Goal: Task Accomplishment & Management: Manage account settings

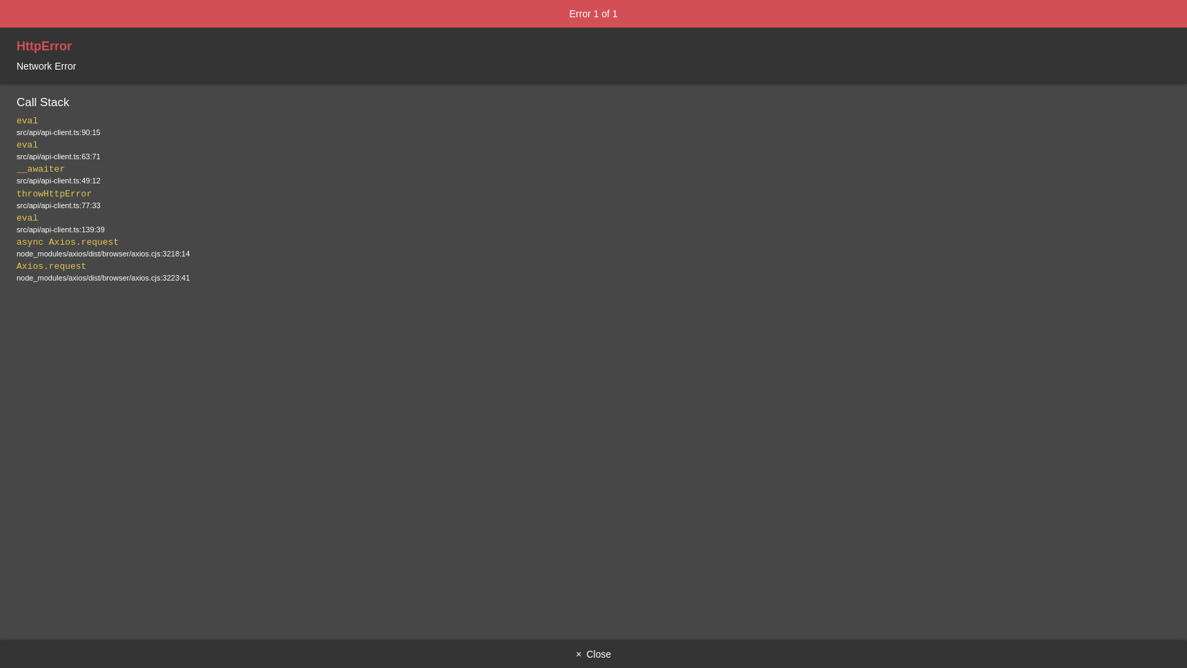
click at [598, 649] on button "× Close" at bounding box center [593, 655] width 1187 height 28
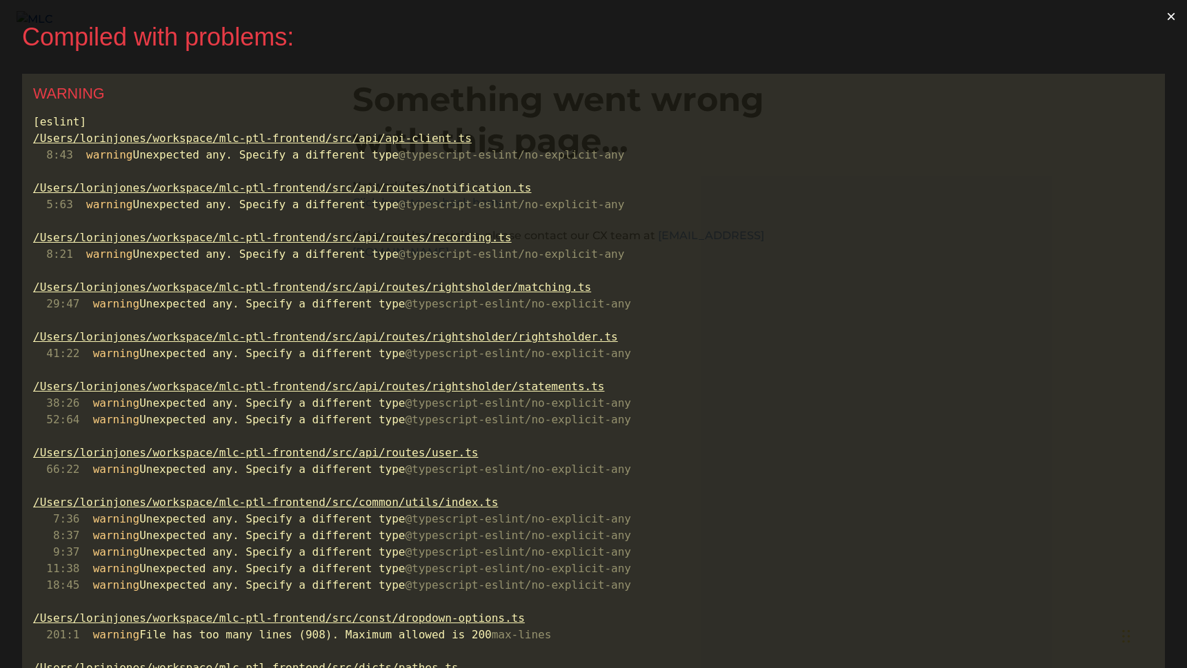
click at [1168, 20] on button "×" at bounding box center [1171, 16] width 32 height 33
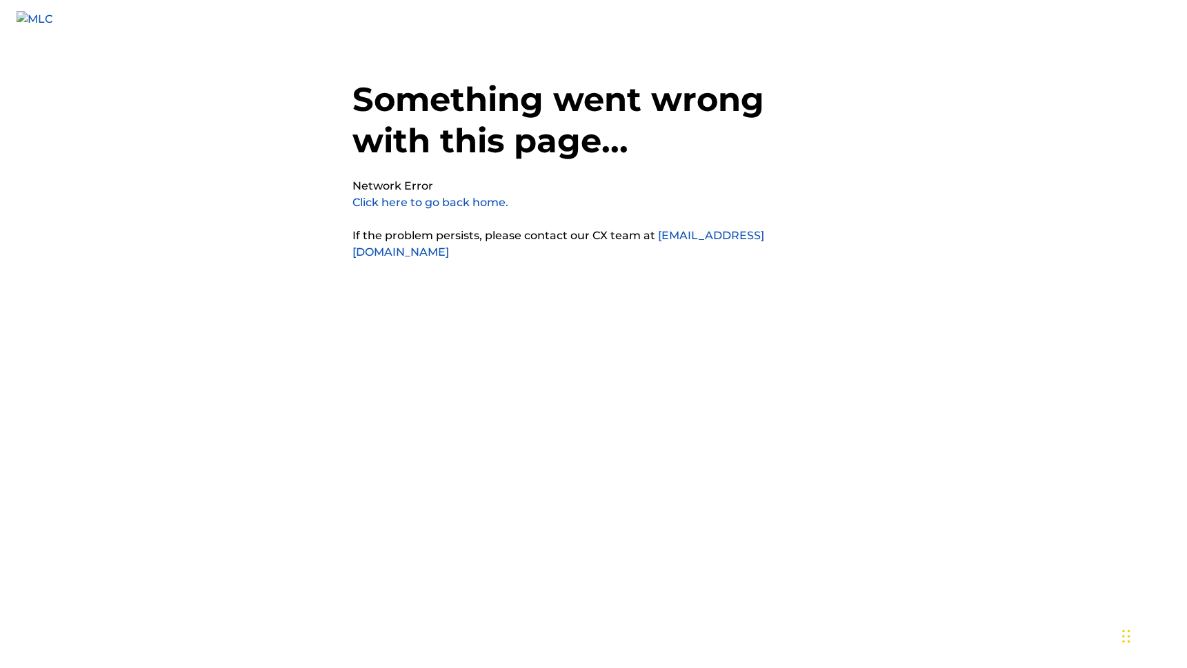
click at [766, 321] on div "Something went wrong with this page... Network Error Click here to go back home…" at bounding box center [593, 306] width 483 height 544
click at [499, 211] on div "Something went wrong with this page... Network Error Click here to go back home…" at bounding box center [593, 306] width 483 height 544
click at [495, 202] on link "Click here to go back home." at bounding box center [430, 202] width 156 height 13
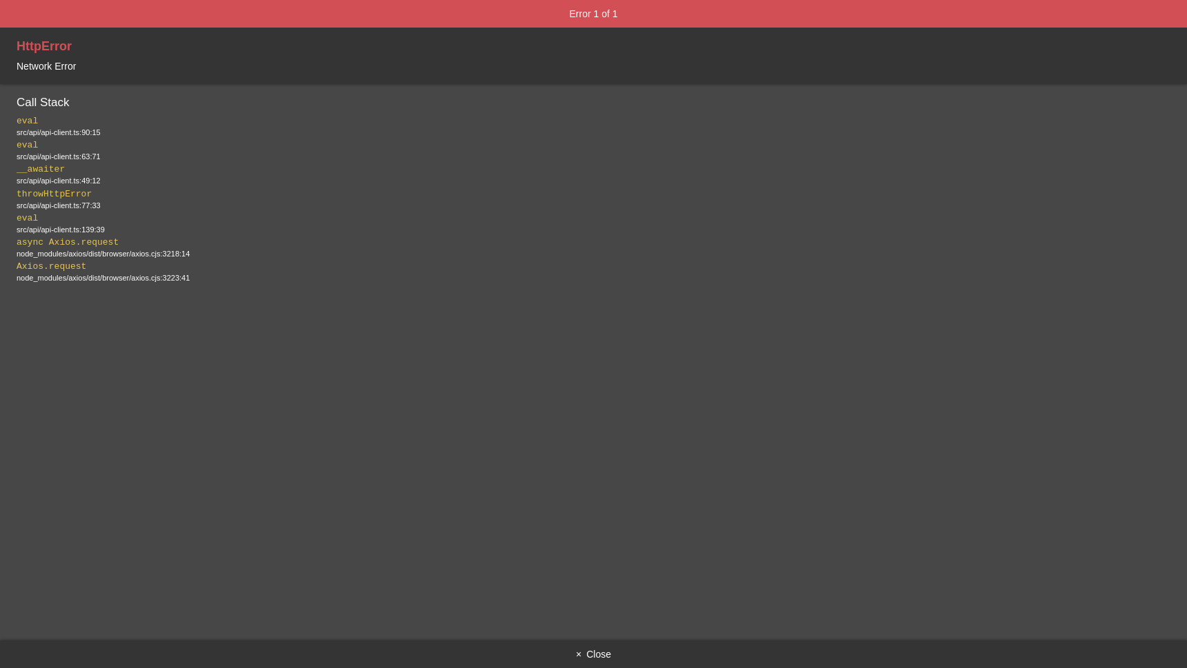
click at [601, 653] on button "× Close" at bounding box center [593, 655] width 1187 height 28
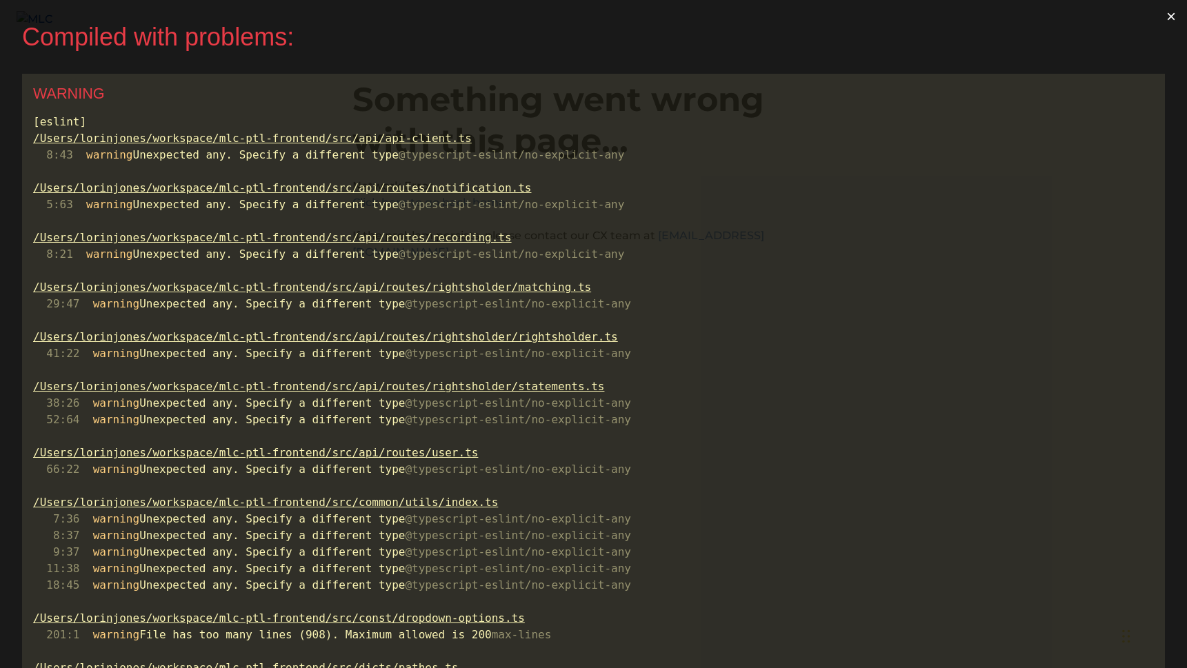
click at [1177, 19] on button "×" at bounding box center [1171, 16] width 32 height 33
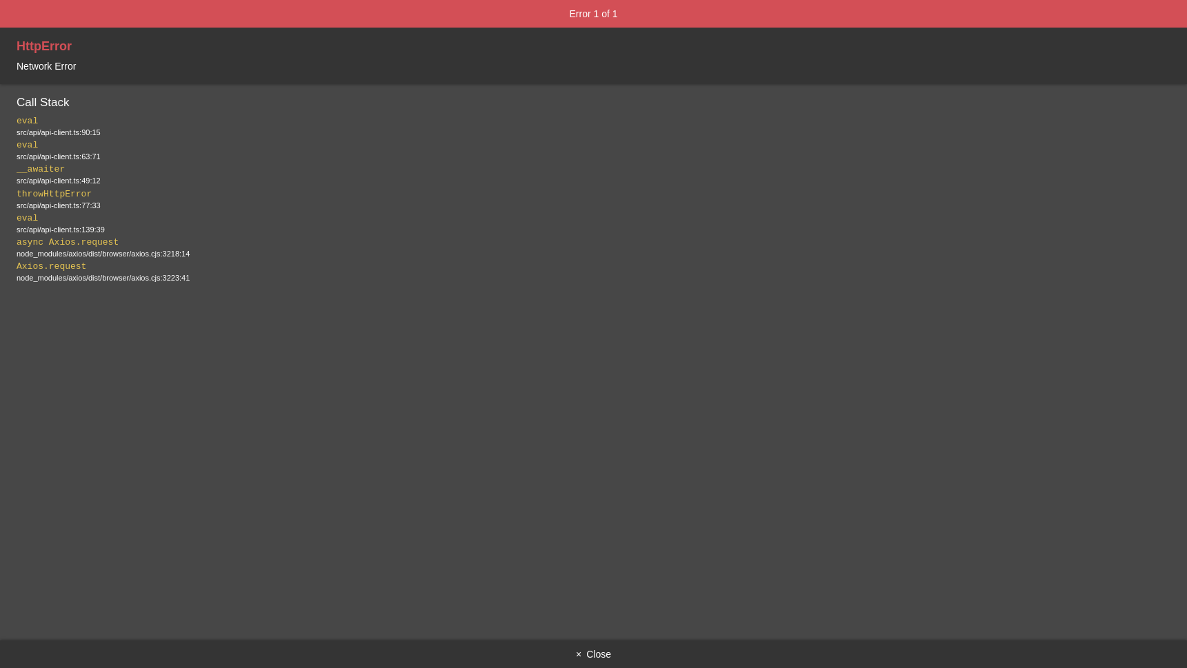
click at [596, 652] on button "× Close" at bounding box center [593, 655] width 1187 height 28
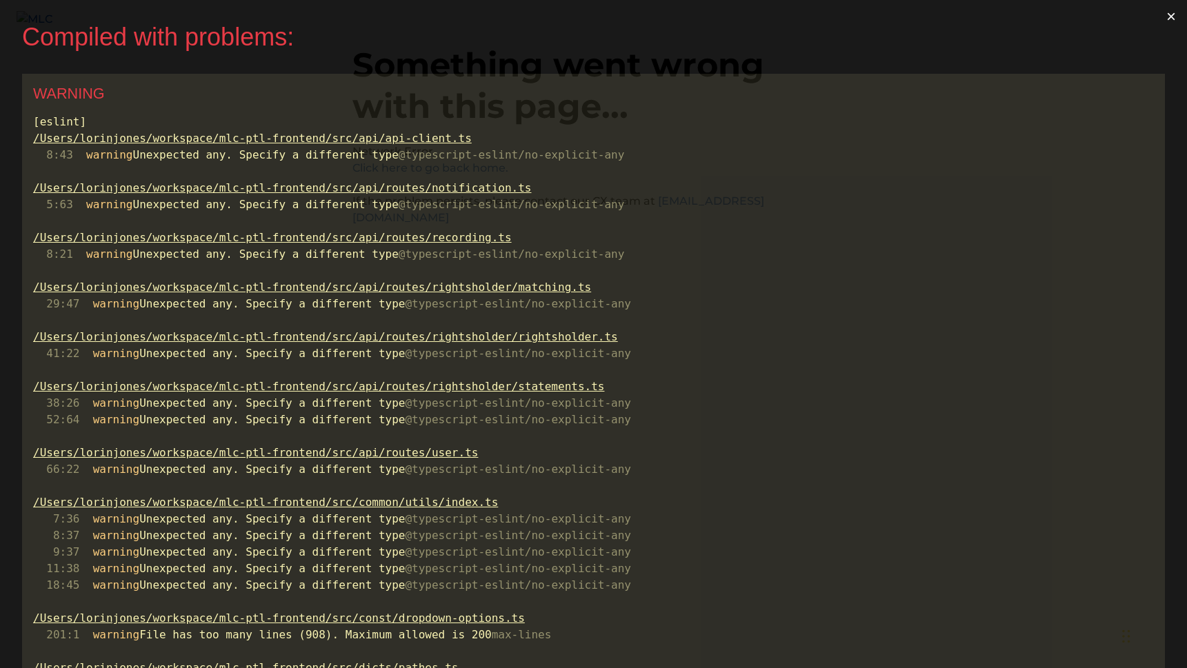
click at [1175, 12] on button "×" at bounding box center [1171, 16] width 32 height 33
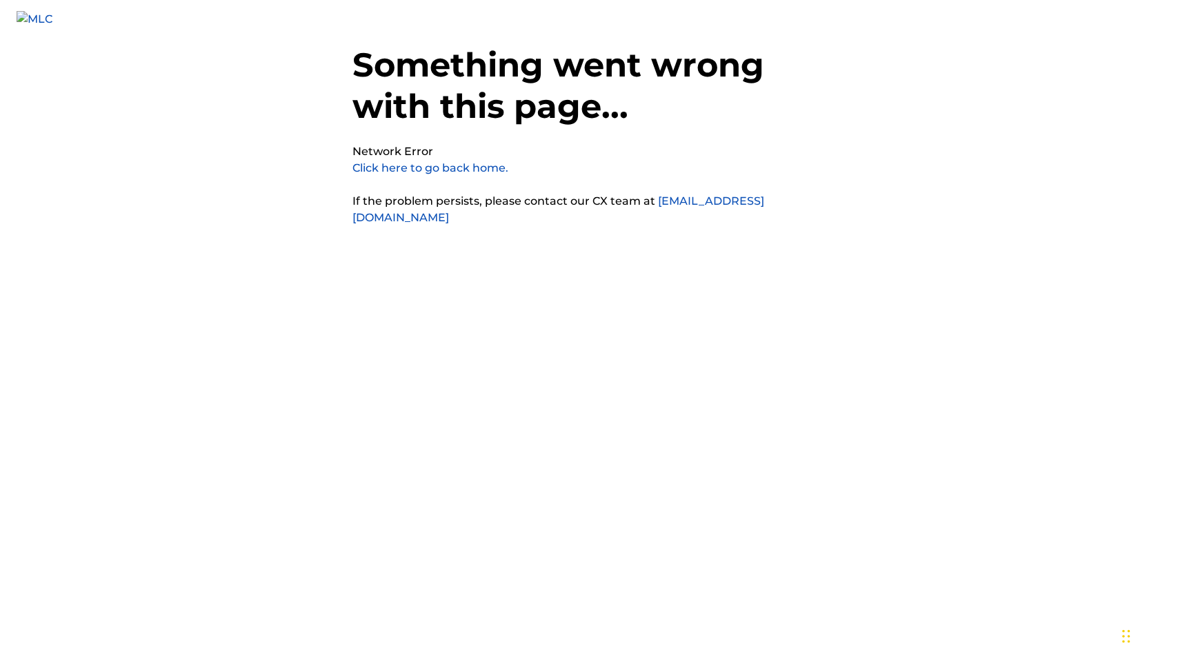
click at [537, 254] on div "Something went wrong with this page... Network Error Click here to go back home…" at bounding box center [593, 272] width 483 height 544
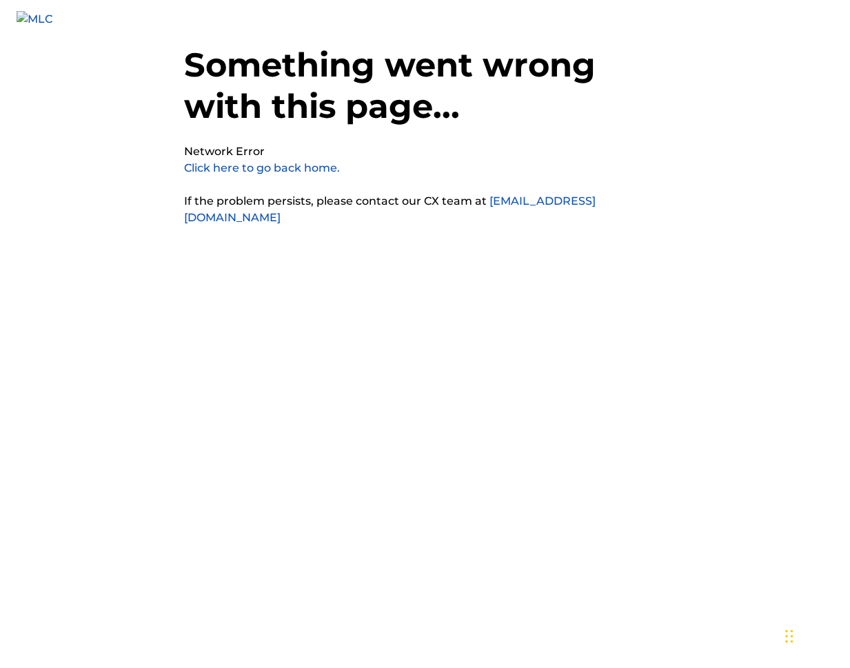
click at [310, 167] on link "Click here to go back home." at bounding box center [262, 167] width 156 height 13
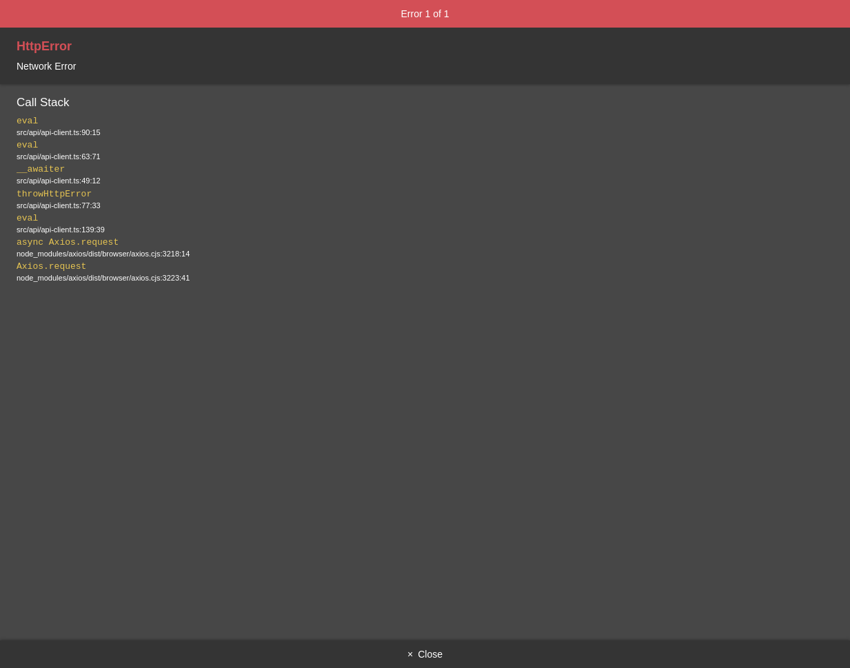
click at [79, 130] on div "src/api/api-client.ts:90:15" at bounding box center [425, 133] width 817 height 10
click at [78, 199] on code "throwHttpError" at bounding box center [54, 194] width 75 height 10
click at [81, 131] on div "src/api/api-client.ts:90:15" at bounding box center [425, 133] width 817 height 10
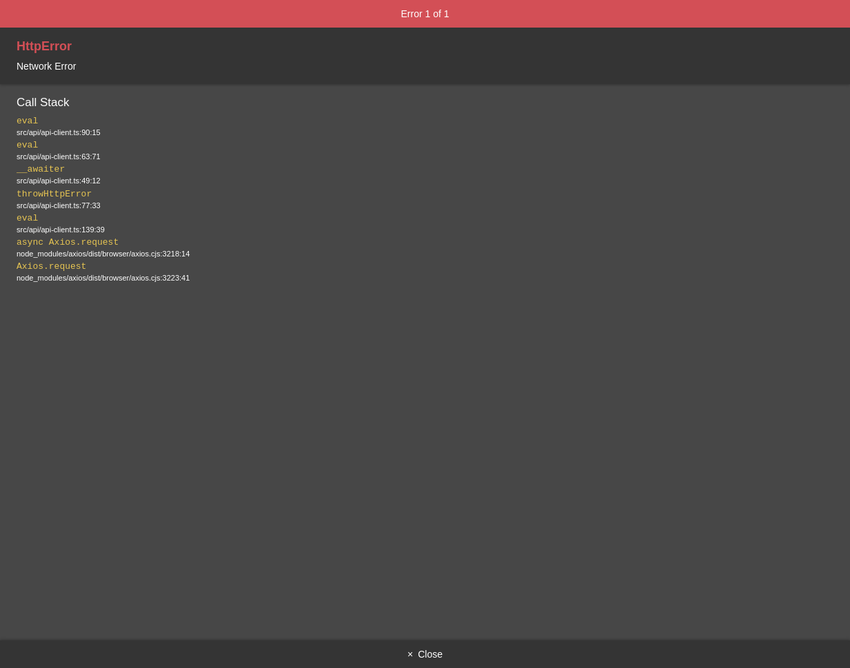
click at [263, 318] on div at bounding box center [425, 311] width 817 height 28
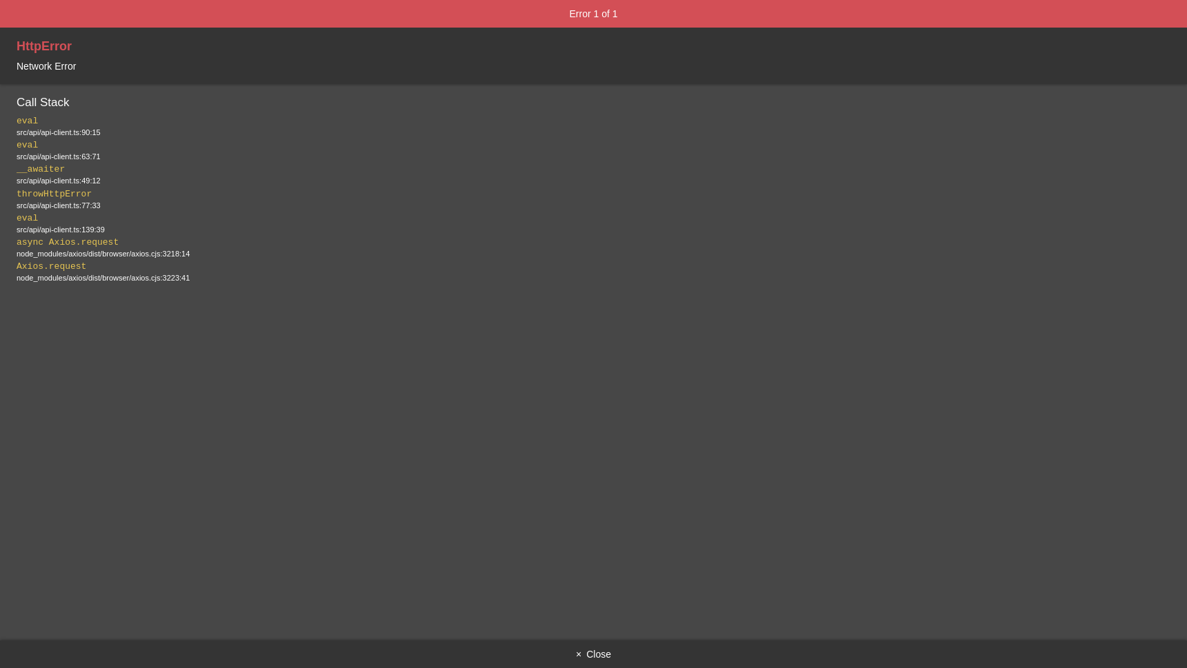
click at [79, 132] on div "src/api/api-client.ts:90:15" at bounding box center [594, 133] width 1154 height 10
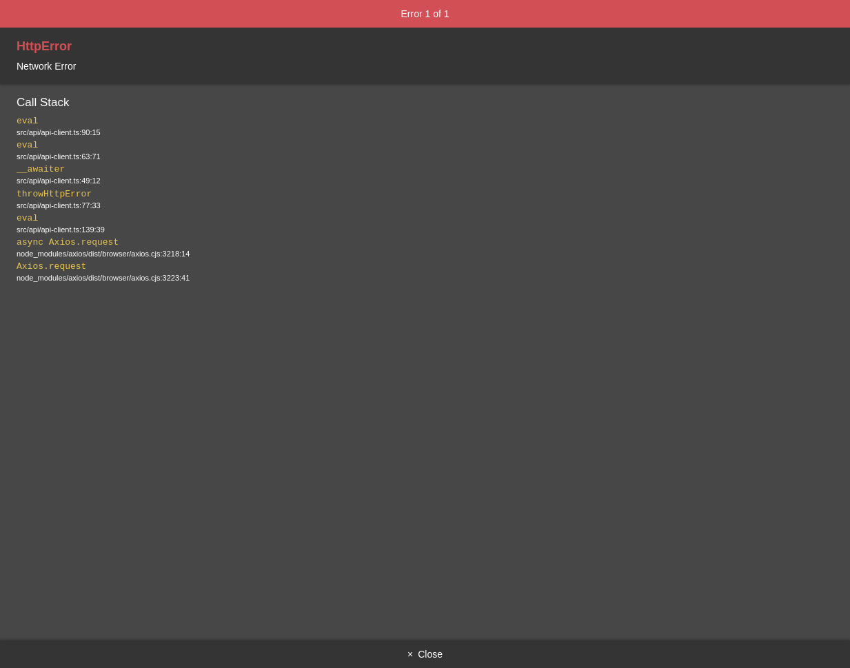
click at [703, 367] on div "Error 1 of 1 HttpError Network Error Call Stack  eval   src/api/api-client.ts:9…" at bounding box center [425, 334] width 850 height 668
click at [87, 134] on div "src/api/api-client.ts:90:15" at bounding box center [425, 133] width 817 height 10
click at [417, 655] on button "× Close" at bounding box center [425, 655] width 850 height 28
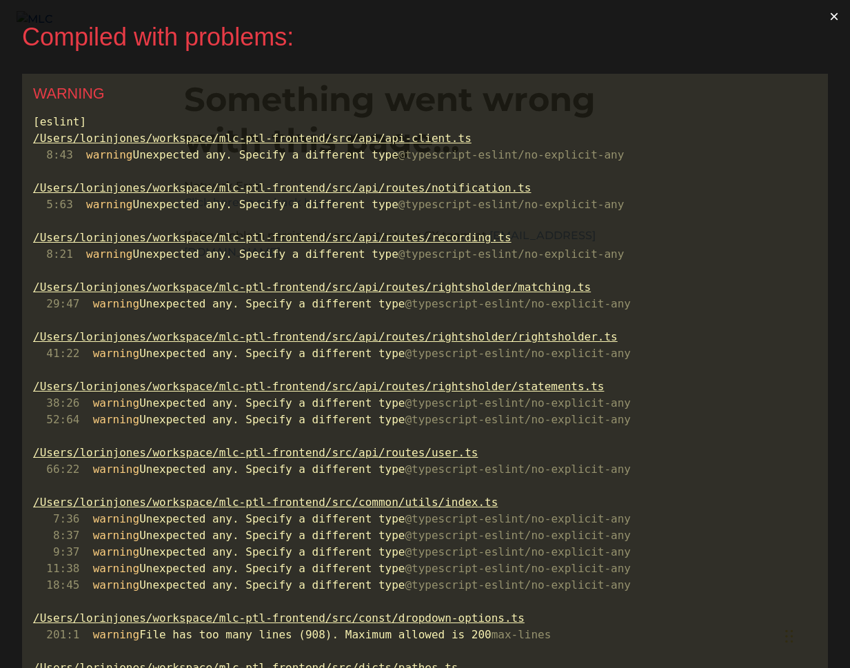
click at [835, 15] on button "×" at bounding box center [835, 16] width 32 height 33
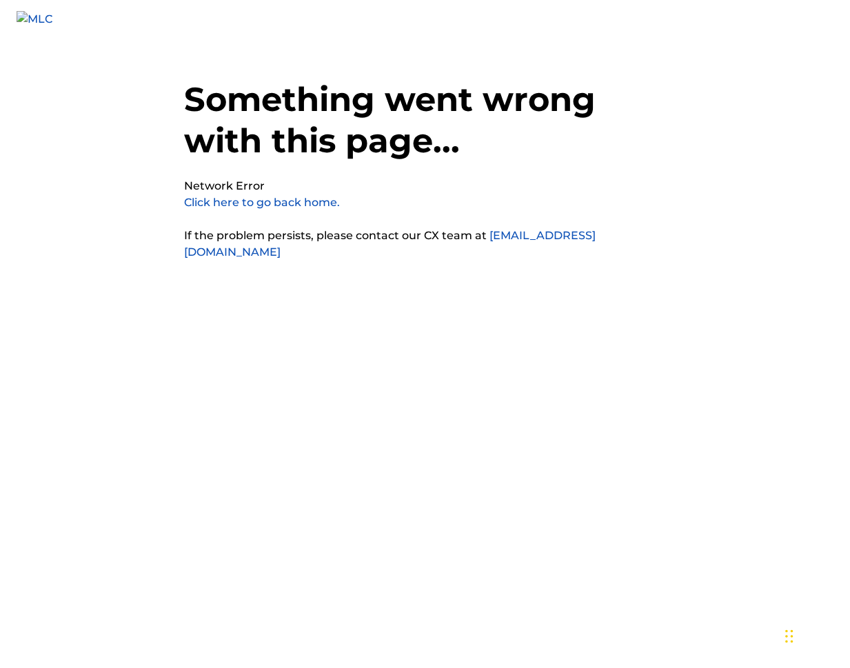
click at [297, 203] on link "Click here to go back home." at bounding box center [262, 202] width 156 height 13
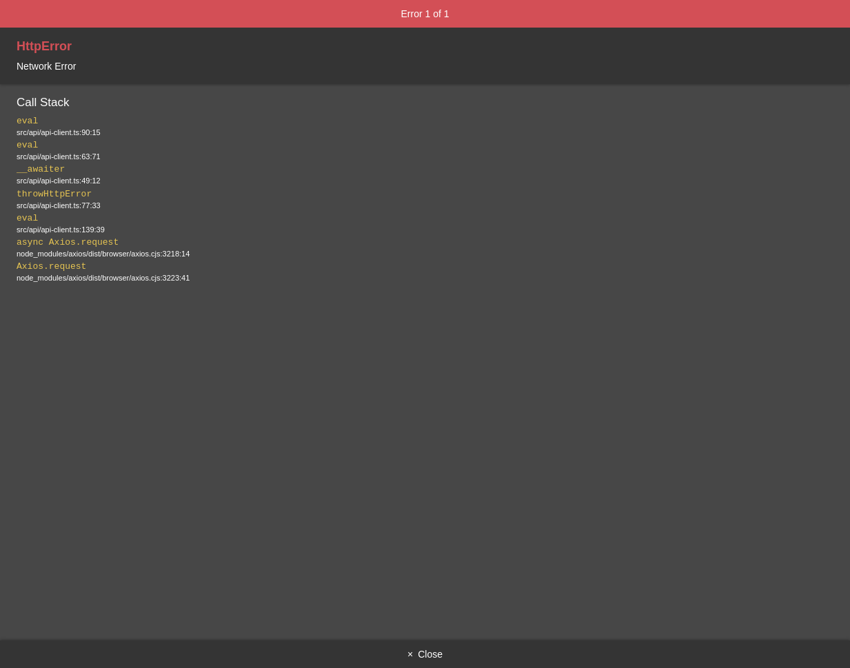
scroll to position [34, 0]
click at [426, 657] on button "× Close" at bounding box center [425, 655] width 850 height 28
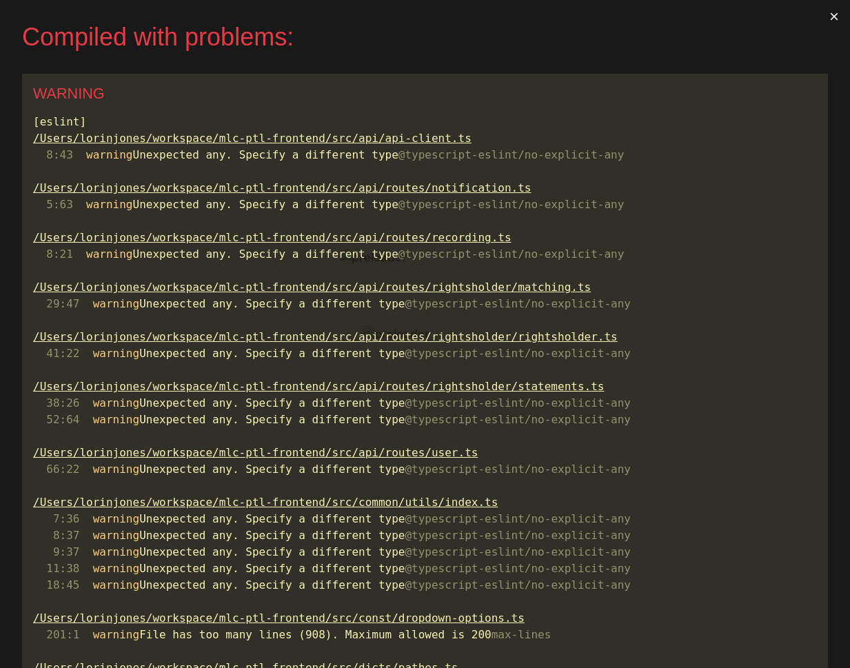
click at [835, 15] on button "×" at bounding box center [835, 16] width 32 height 33
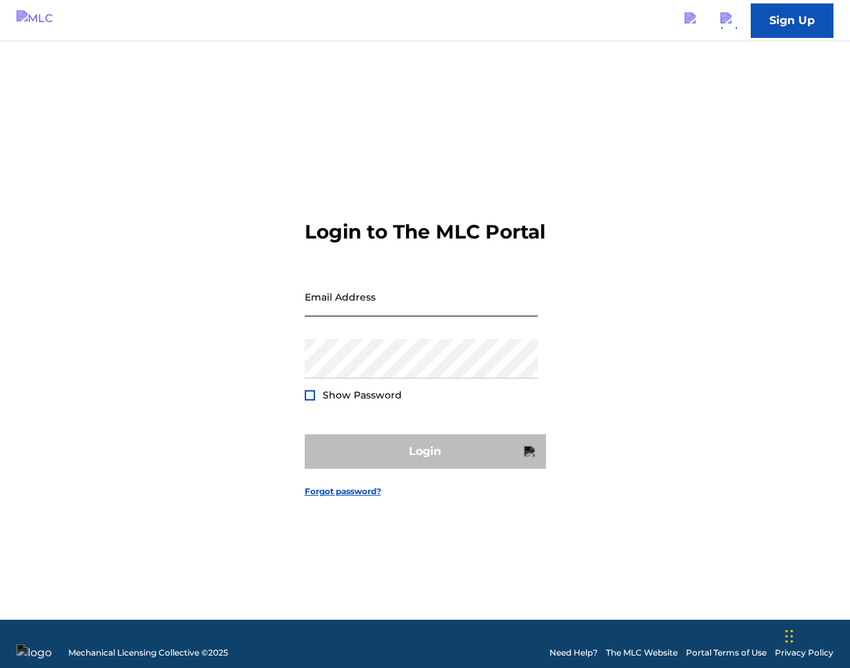
click at [448, 317] on input "Email Address" at bounding box center [421, 296] width 233 height 39
click at [417, 317] on input "Email Address" at bounding box center [421, 296] width 233 height 39
type input "[PERSON_NAME][EMAIL_ADDRESS][PERSON_NAME][DOMAIN_NAME]"
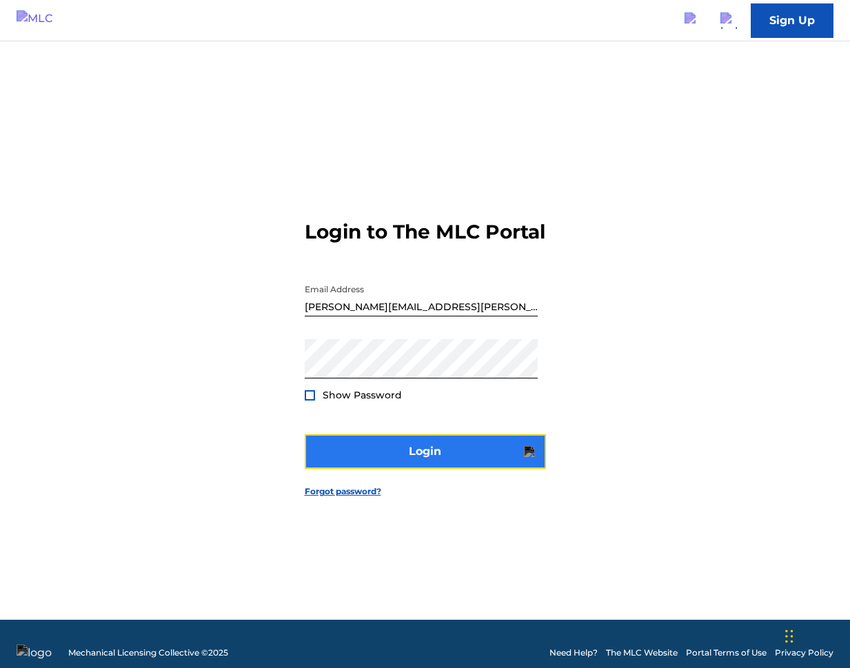
click at [454, 456] on button "Login" at bounding box center [425, 452] width 241 height 34
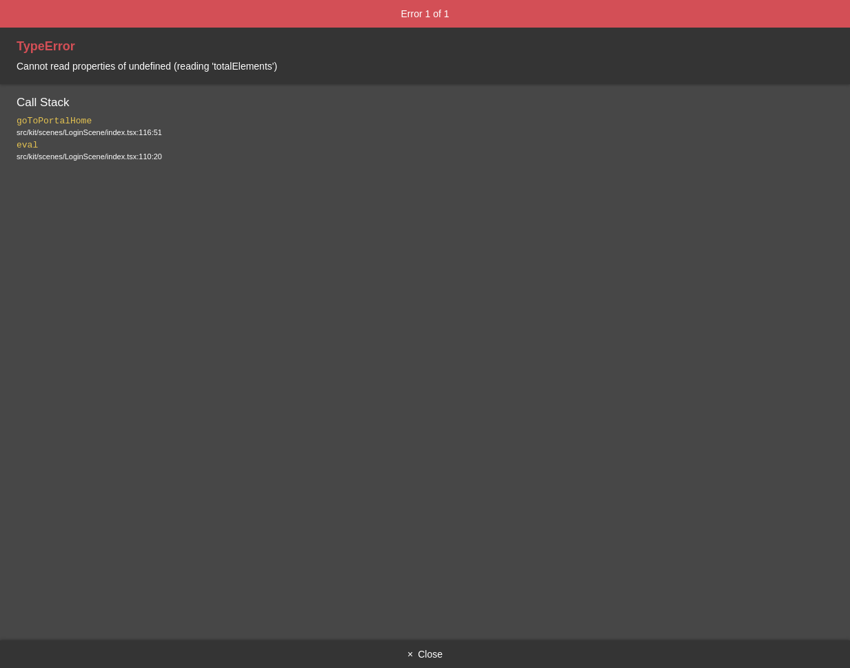
click at [423, 653] on button "× Close" at bounding box center [425, 655] width 850 height 28
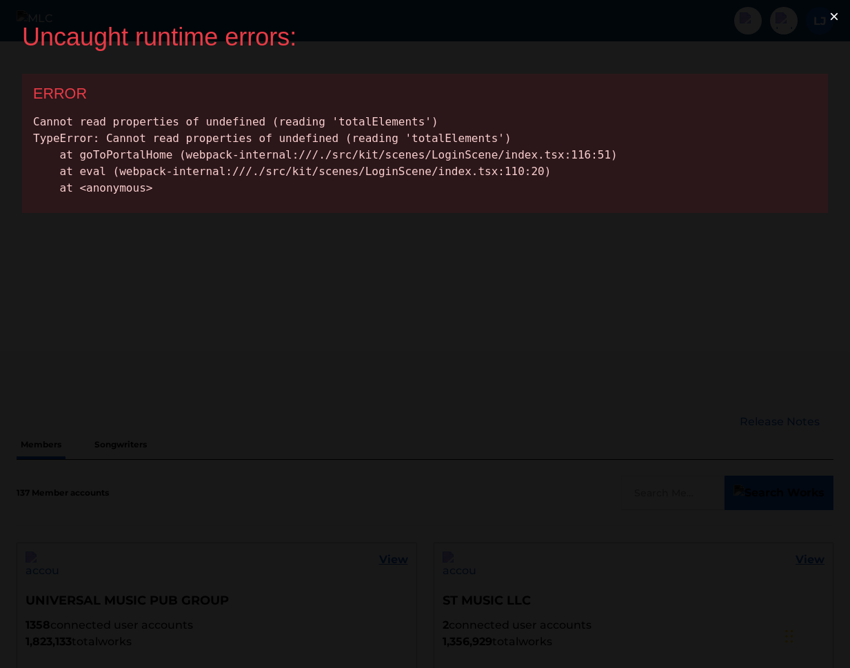
click at [845, 15] on button "×" at bounding box center [835, 16] width 32 height 33
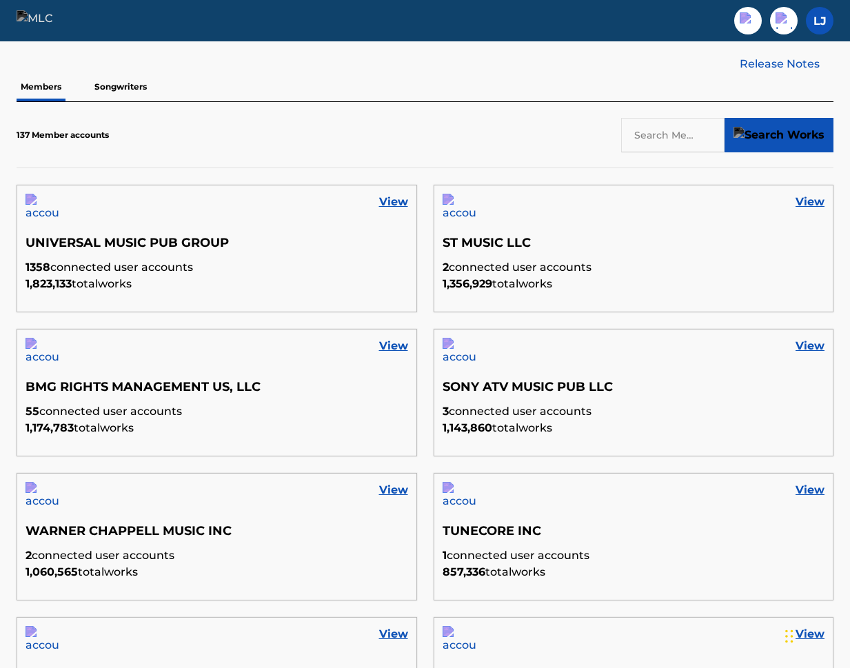
scroll to position [234, 0]
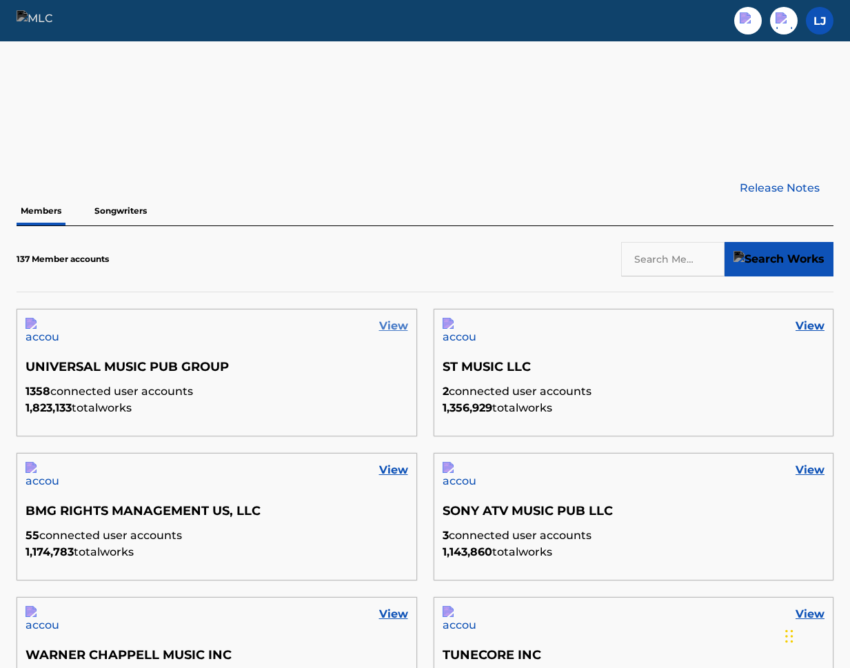
click at [392, 327] on link "View" at bounding box center [393, 326] width 29 height 17
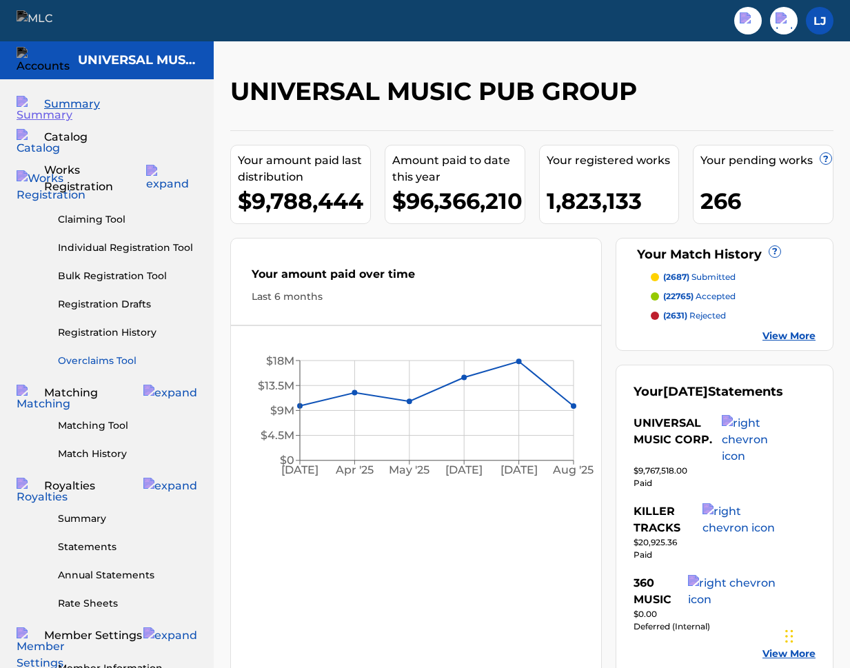
click at [128, 354] on link "Overclaims Tool" at bounding box center [127, 361] width 139 height 14
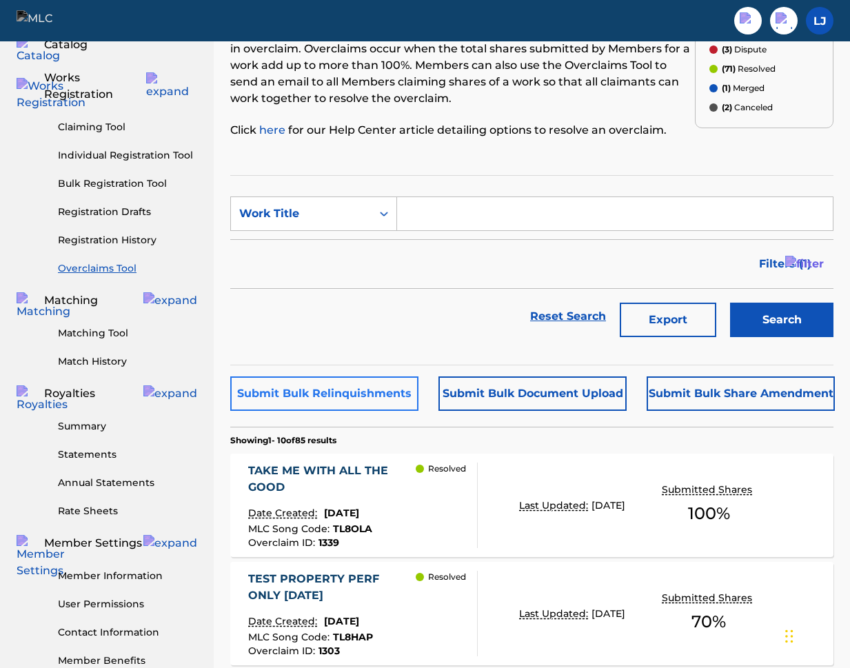
scroll to position [115, 0]
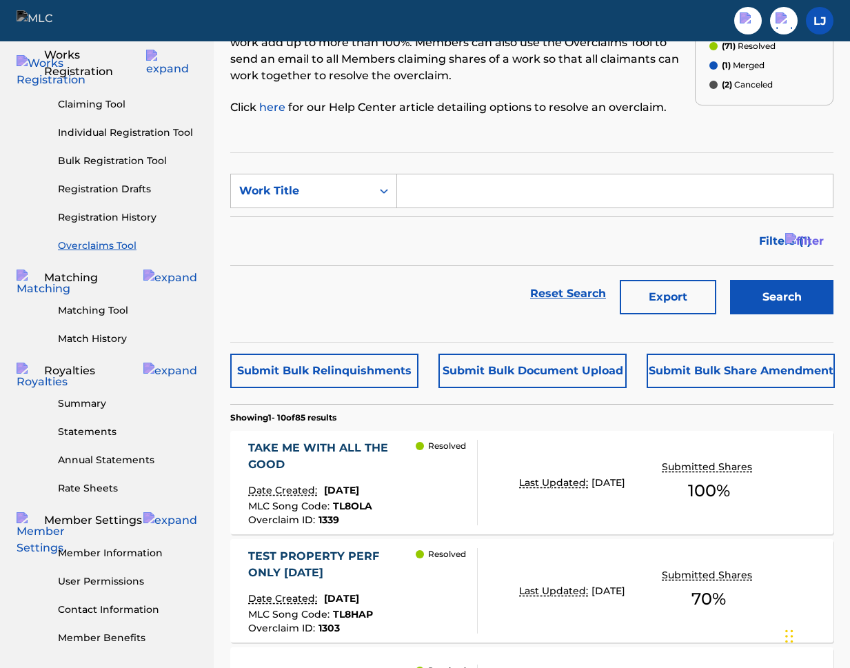
click at [355, 451] on div "TAKE ME WITH ALL THE GOOD" at bounding box center [332, 456] width 168 height 33
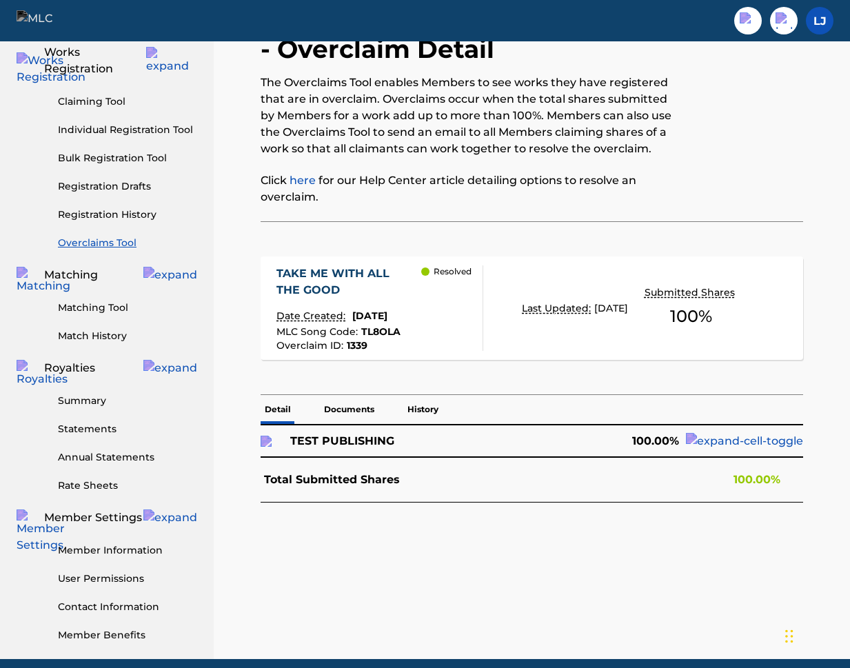
scroll to position [103, 0]
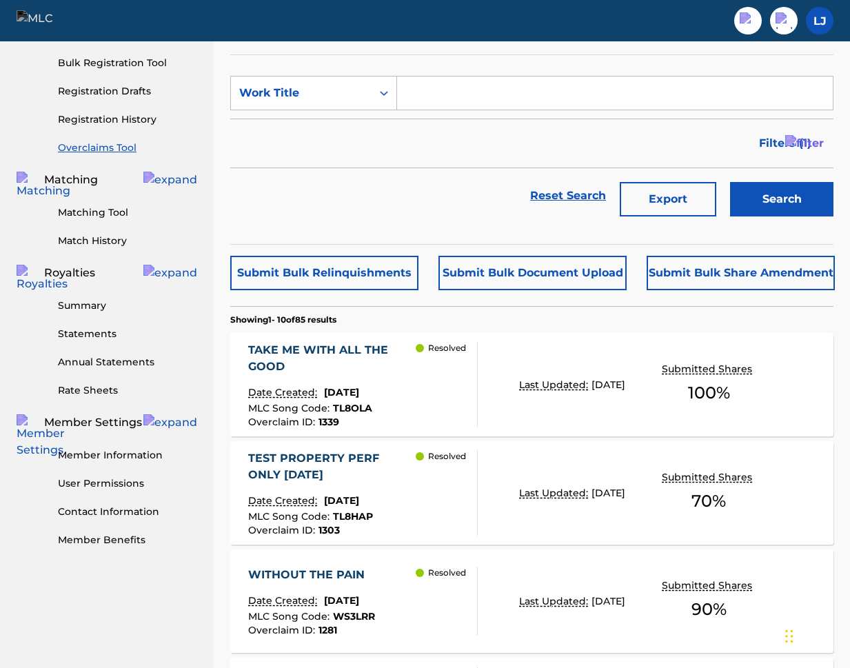
scroll to position [328, 0]
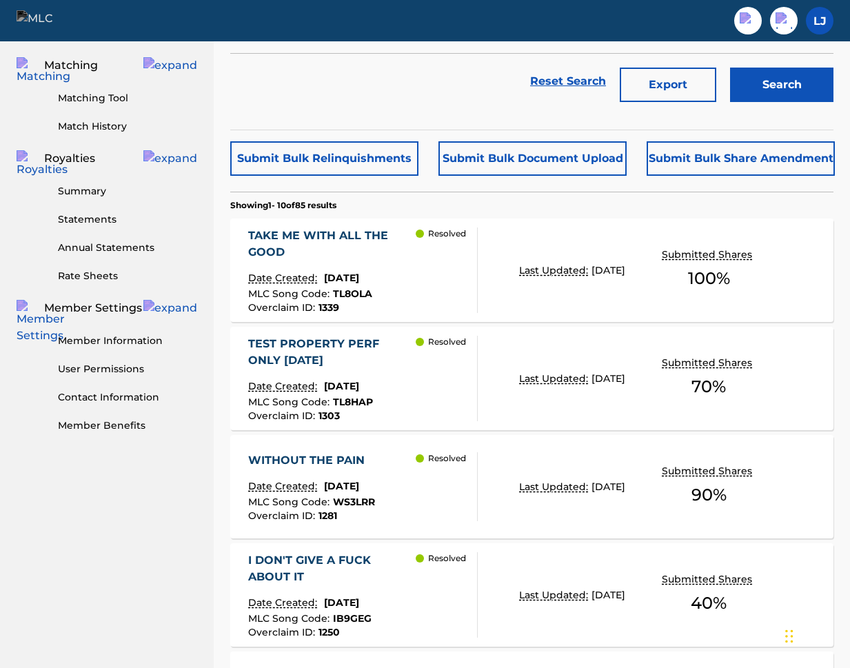
click at [357, 350] on div "TEST PROPERTY PERF ONLY 2-21-25" at bounding box center [332, 352] width 168 height 33
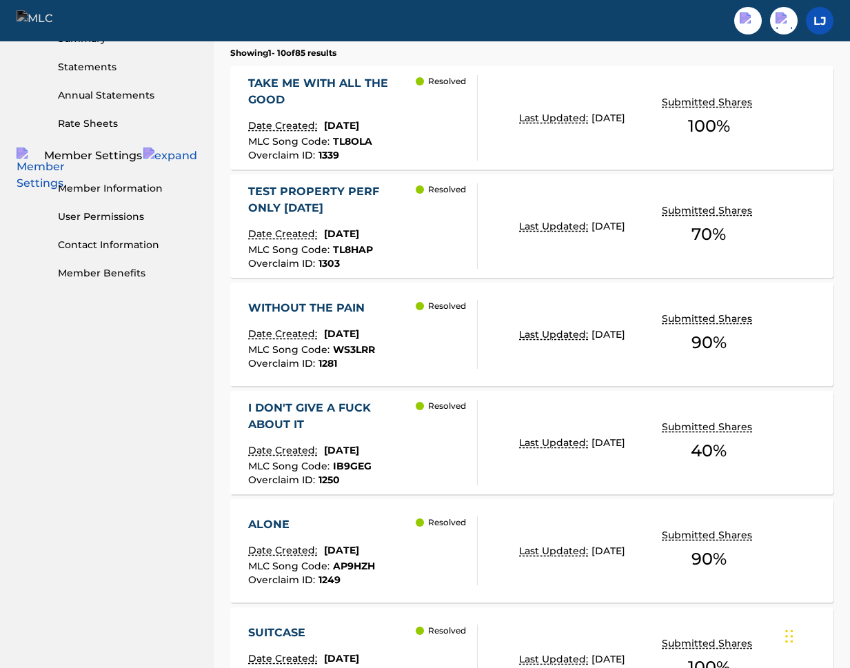
scroll to position [491, 0]
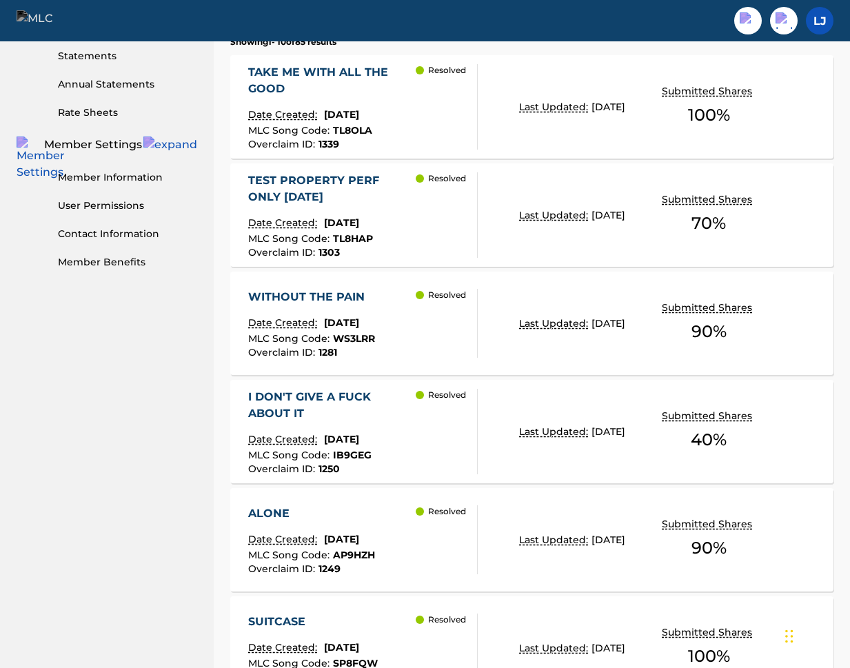
click at [312, 293] on div "WITHOUT THE PAIN" at bounding box center [311, 297] width 127 height 17
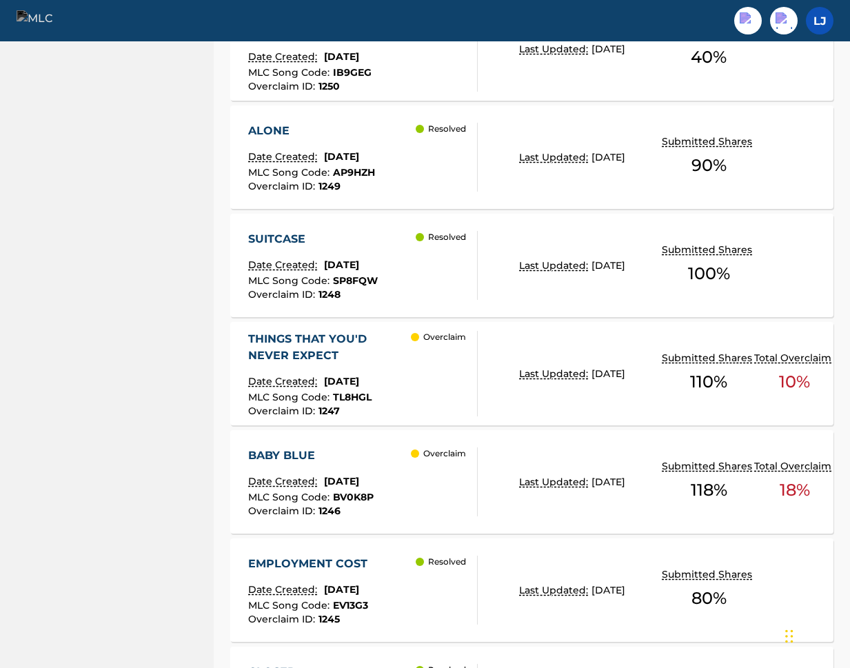
scroll to position [886, 0]
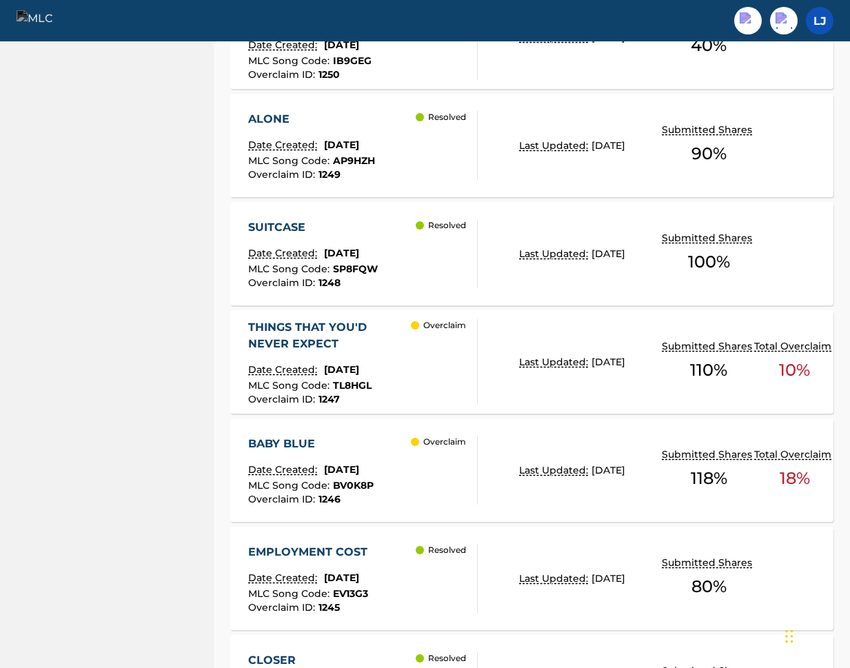
click at [312, 327] on div "THINGS THAT YOU'D NEVER EXPECT" at bounding box center [329, 335] width 163 height 33
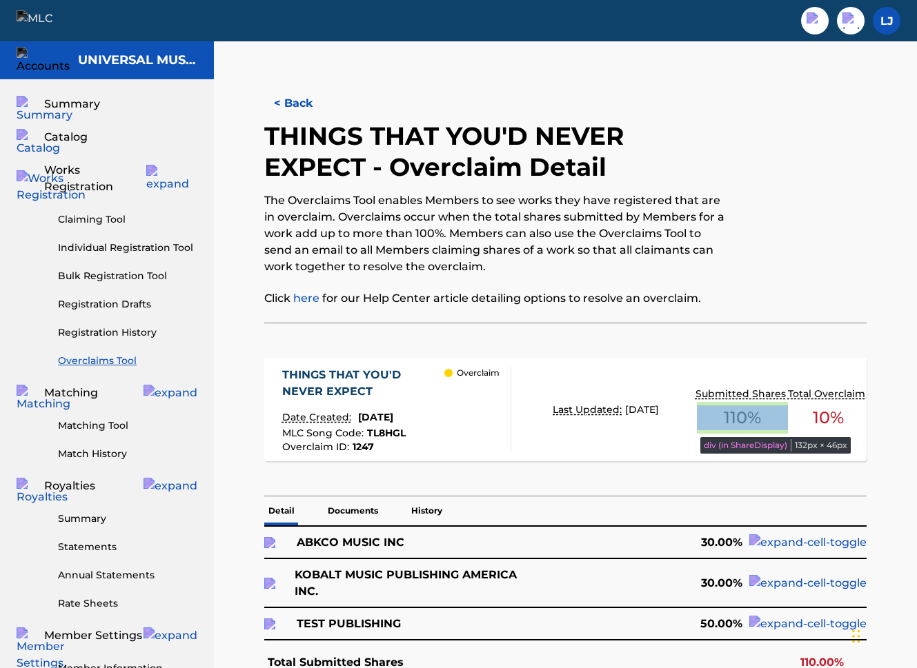
click at [772, 403] on div "110 %" at bounding box center [742, 418] width 94 height 32
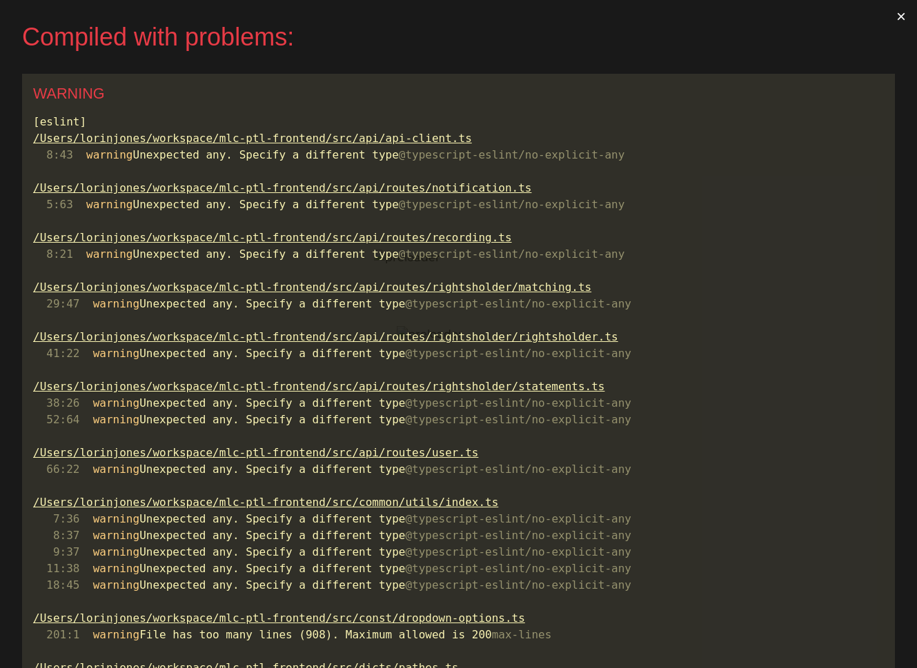
click at [899, 15] on button "×" at bounding box center [901, 16] width 32 height 33
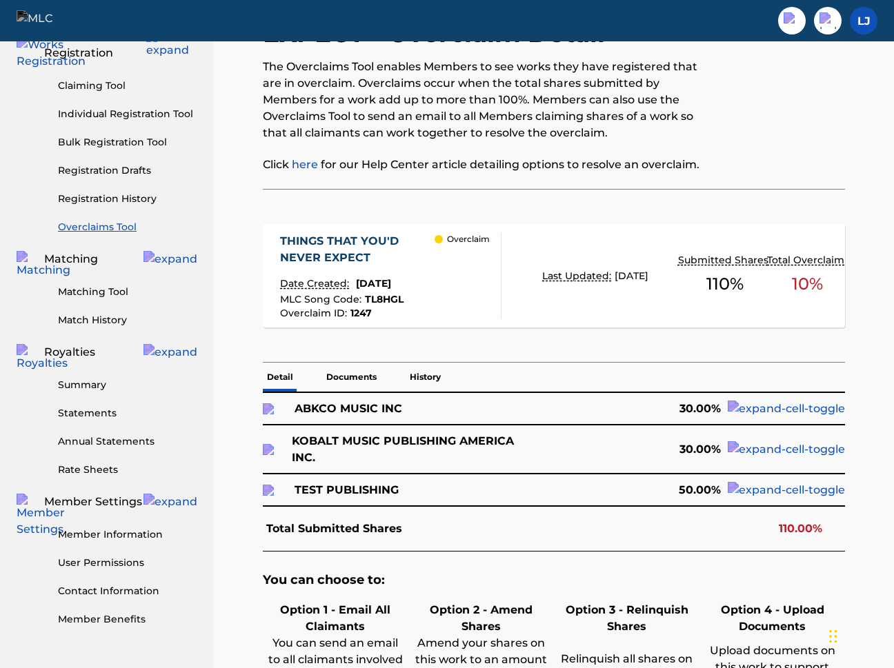
scroll to position [144, 0]
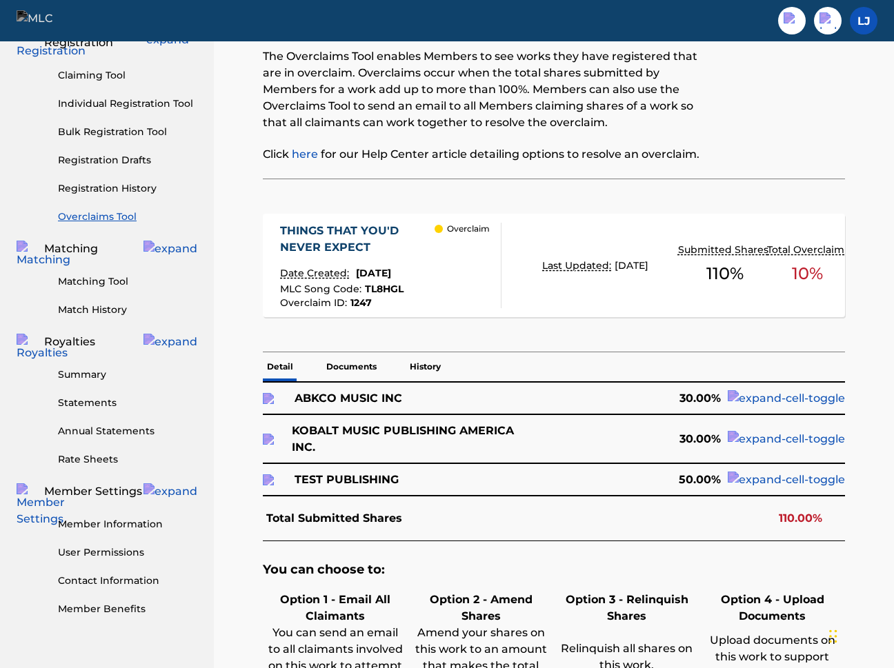
click at [835, 398] on img at bounding box center [786, 398] width 117 height 17
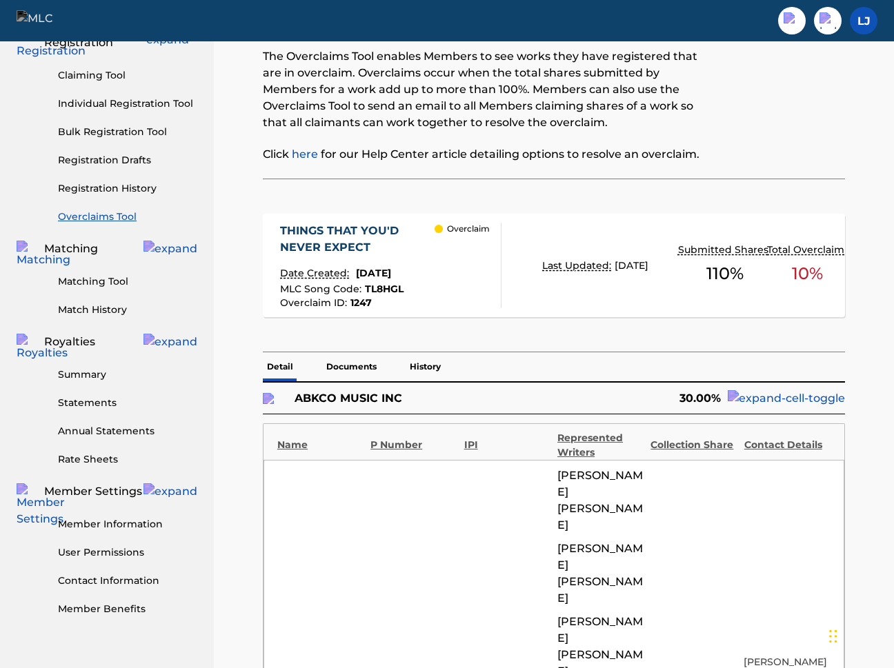
click at [835, 398] on img at bounding box center [786, 398] width 117 height 17
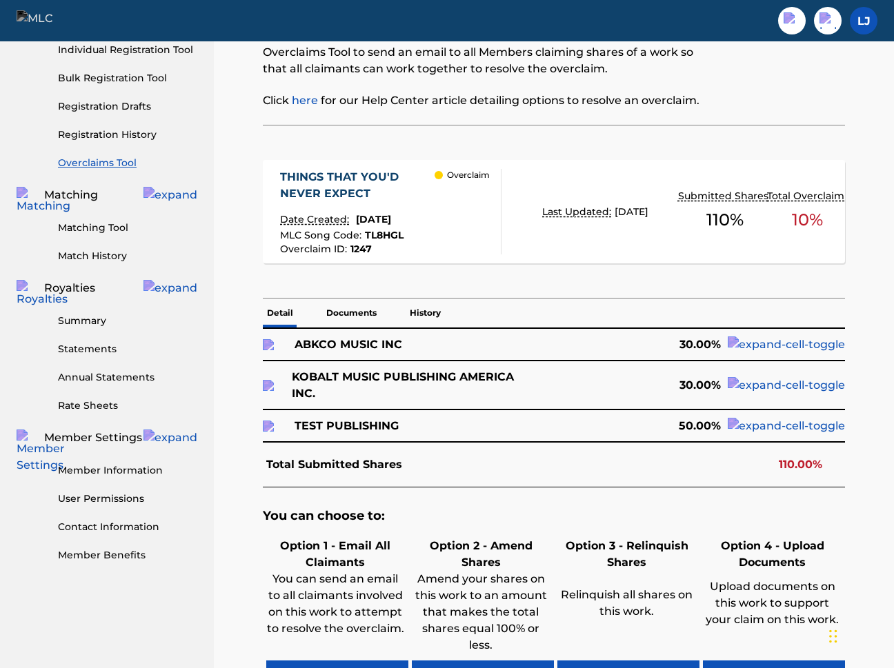
scroll to position [201, 0]
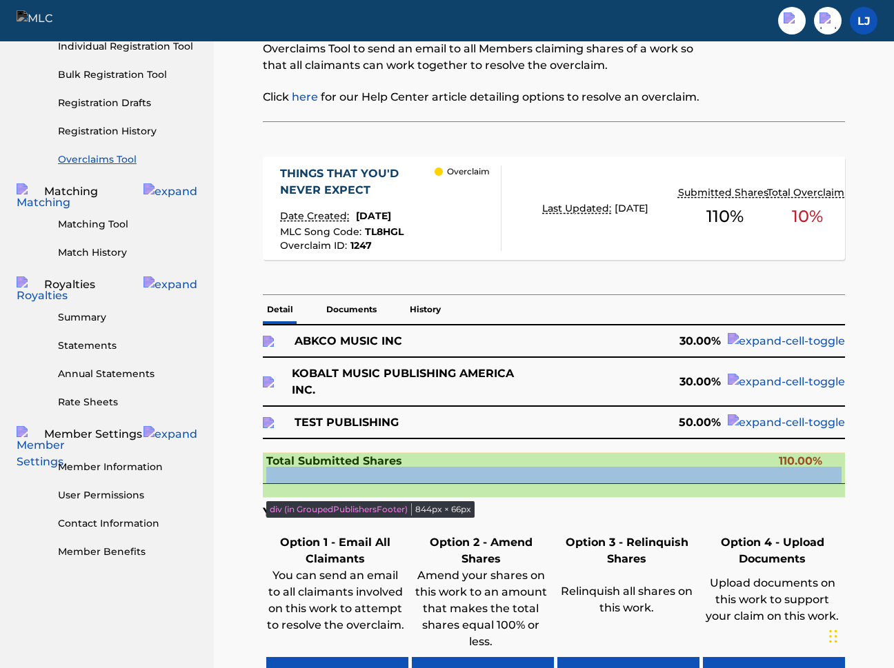
click at [822, 467] on div "Total Submitted Shares 110.00%" at bounding box center [554, 462] width 582 height 46
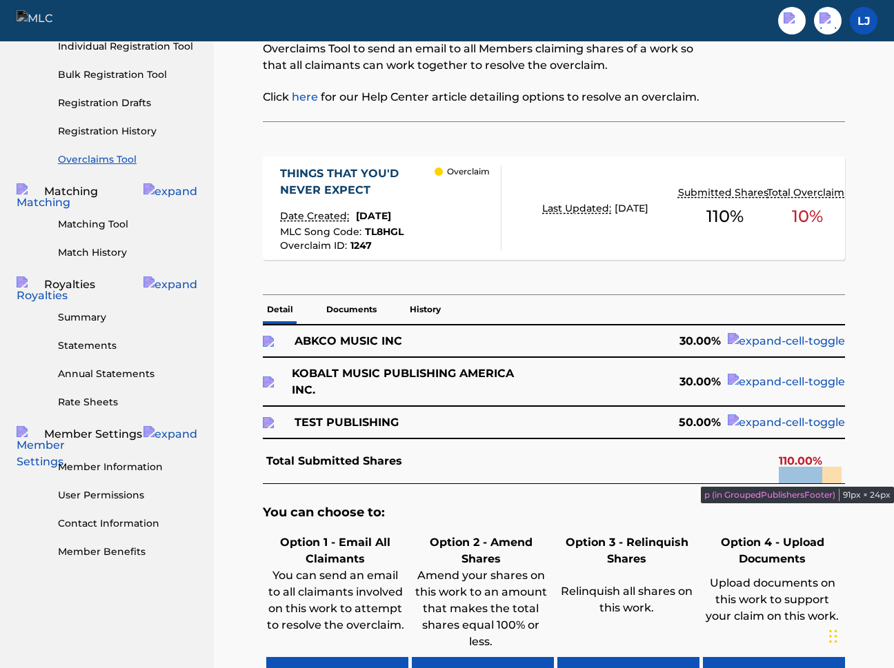
click at [813, 470] on p "110.00%" at bounding box center [800, 461] width 43 height 17
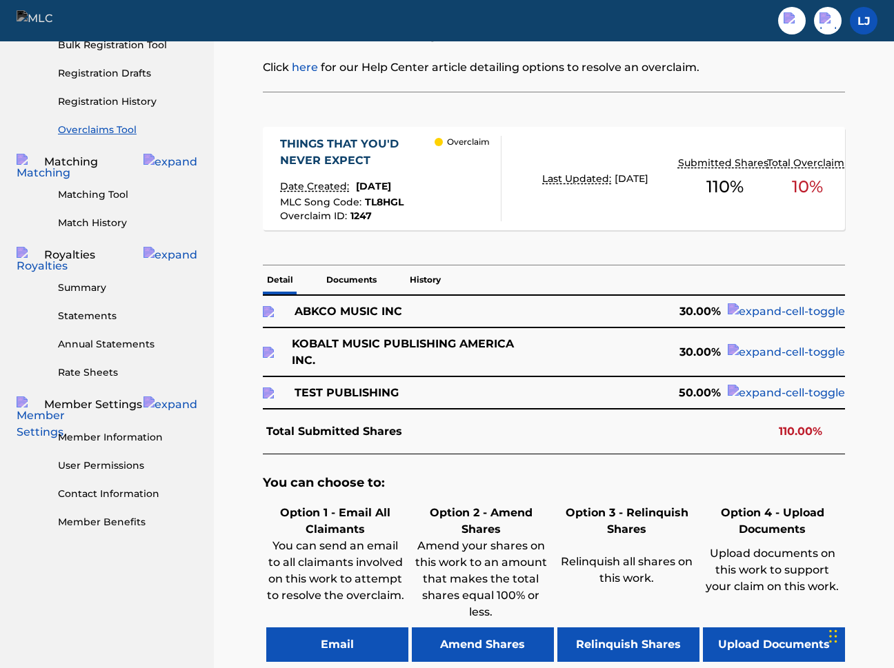
scroll to position [220, 0]
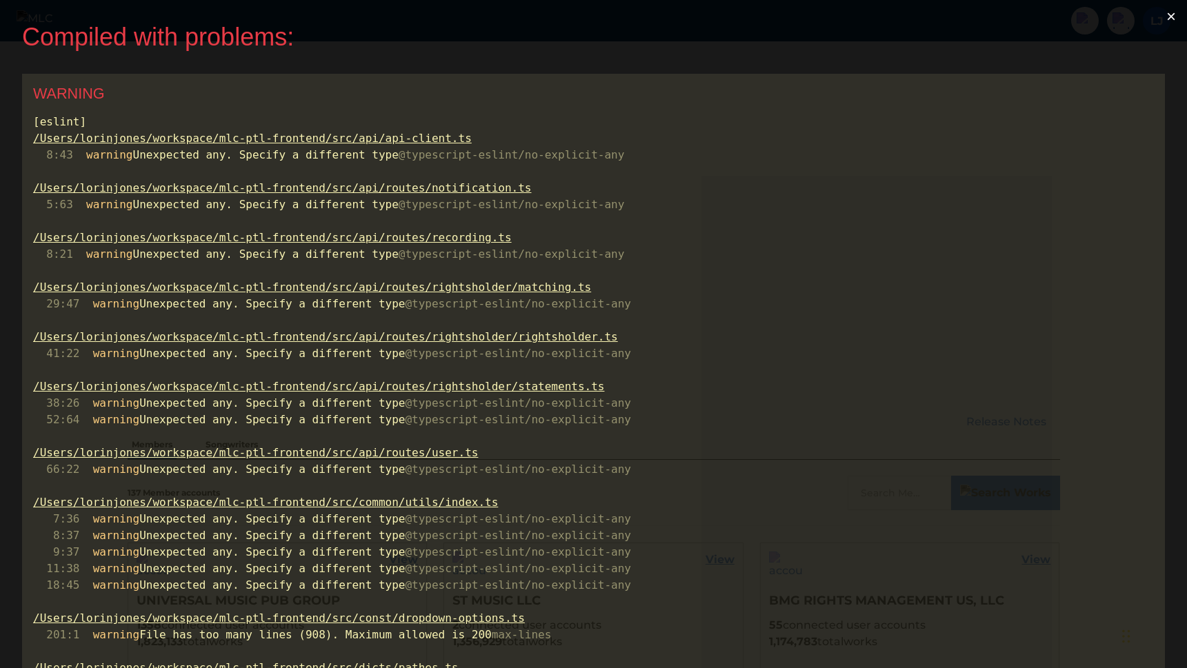
click at [1181, 14] on button "×" at bounding box center [1171, 16] width 32 height 33
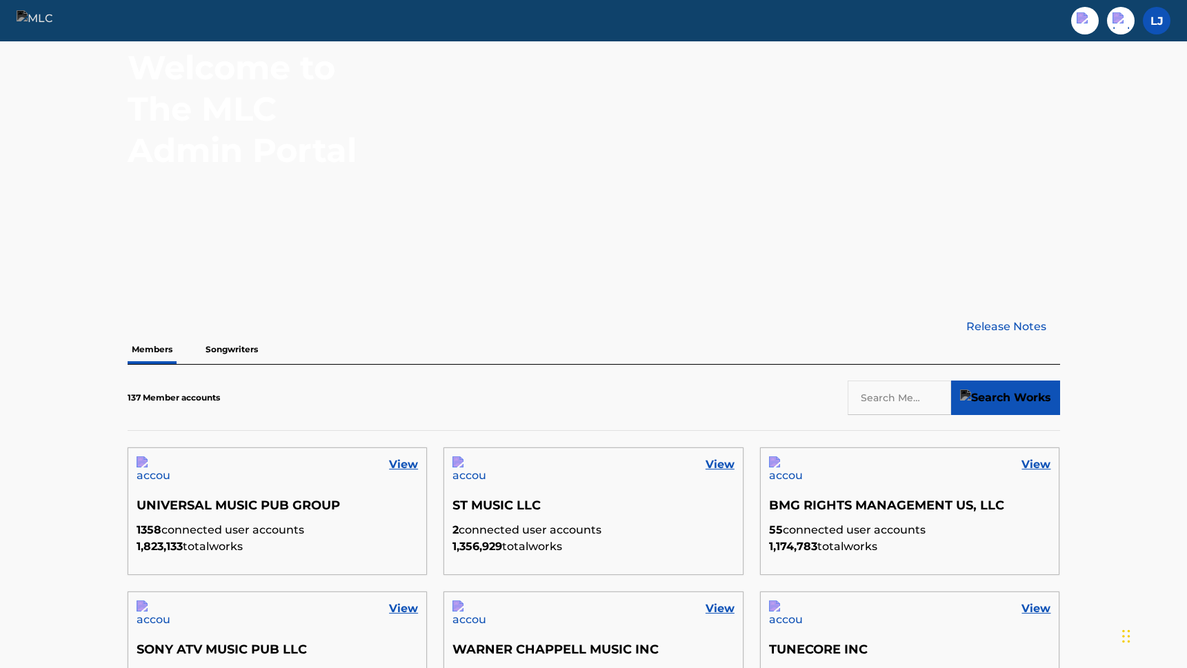
scroll to position [97, 0]
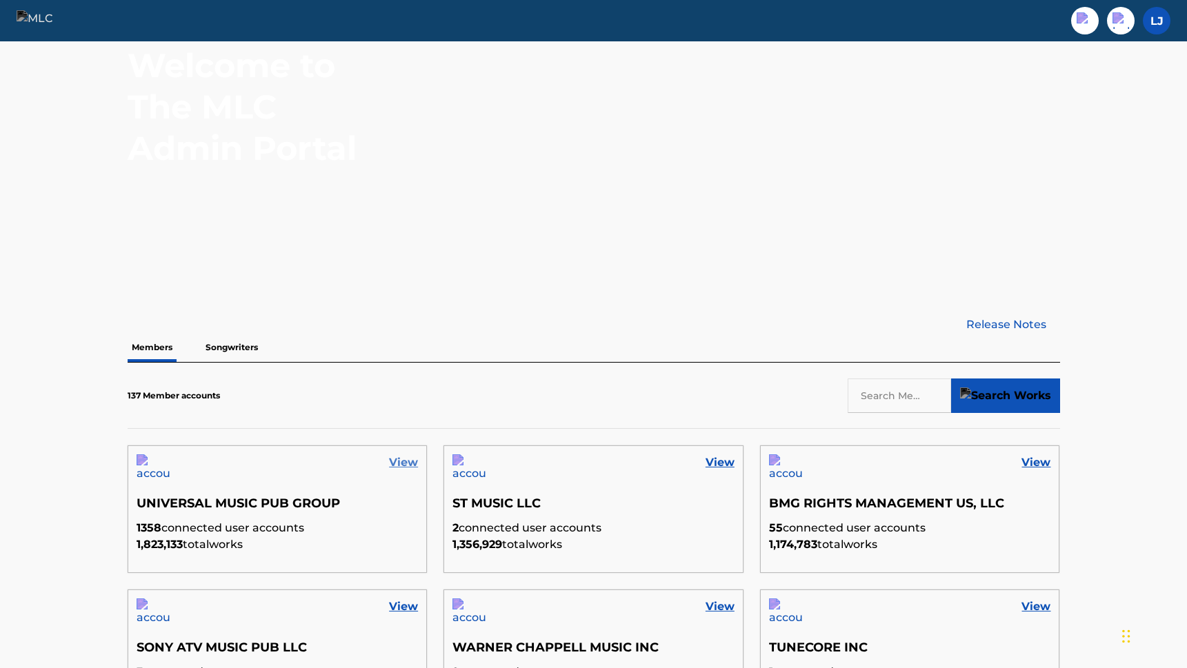
click at [401, 461] on link "View" at bounding box center [403, 463] width 29 height 17
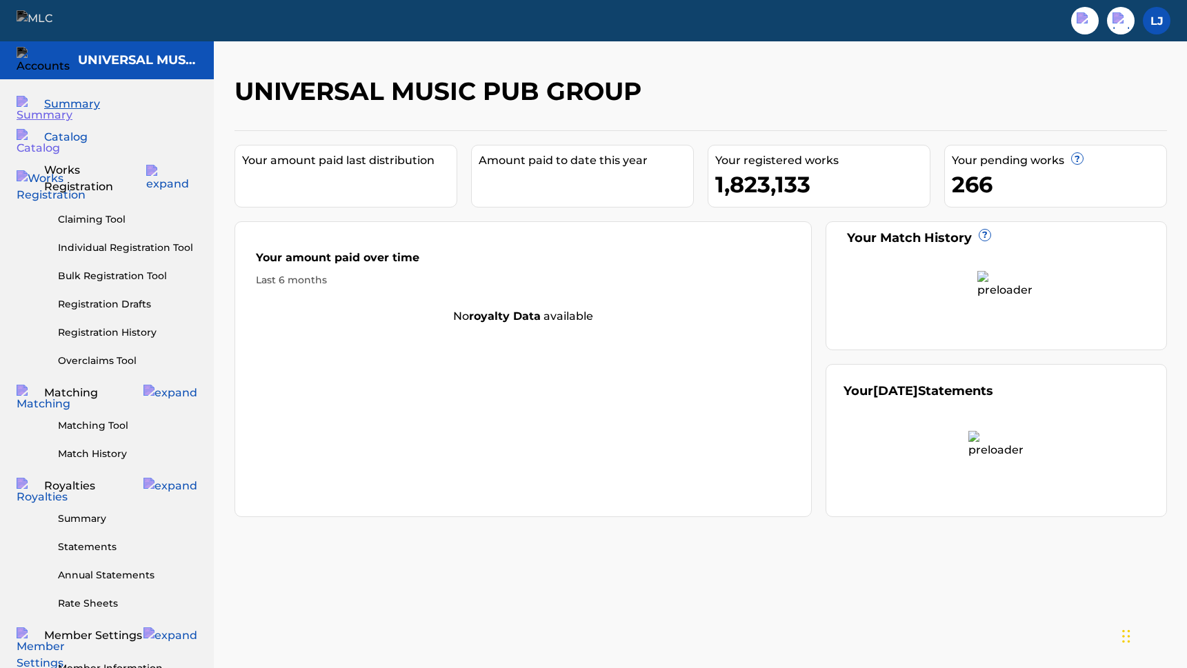
click at [78, 139] on span "Catalog" at bounding box center [65, 137] width 43 height 17
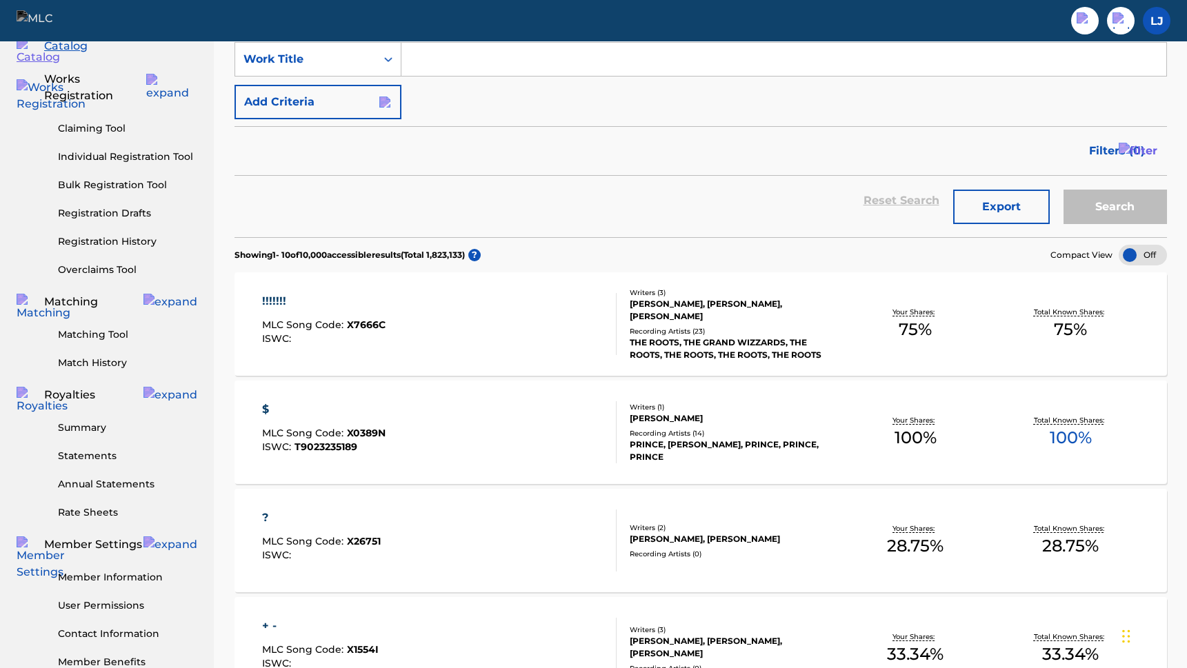
scroll to position [95, 0]
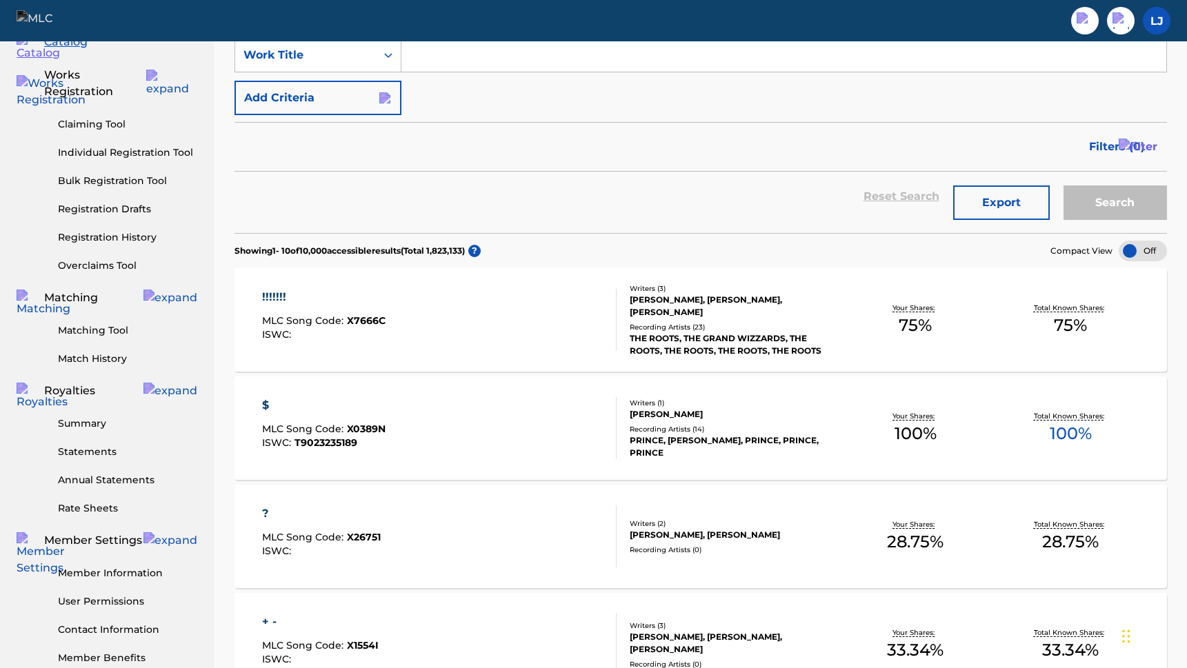
click at [274, 401] on div "$" at bounding box center [323, 405] width 123 height 17
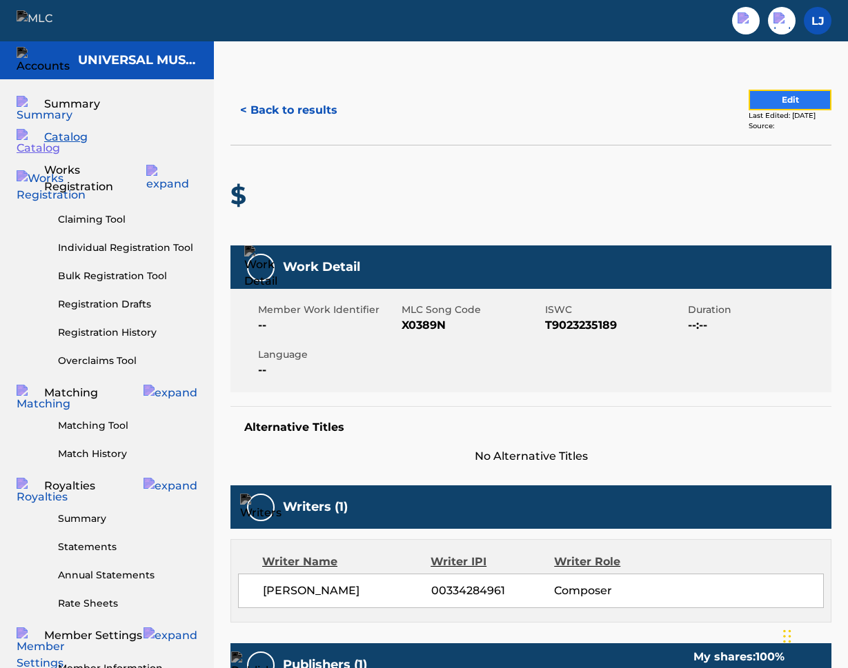
click at [784, 99] on button "Edit" at bounding box center [789, 100] width 83 height 21
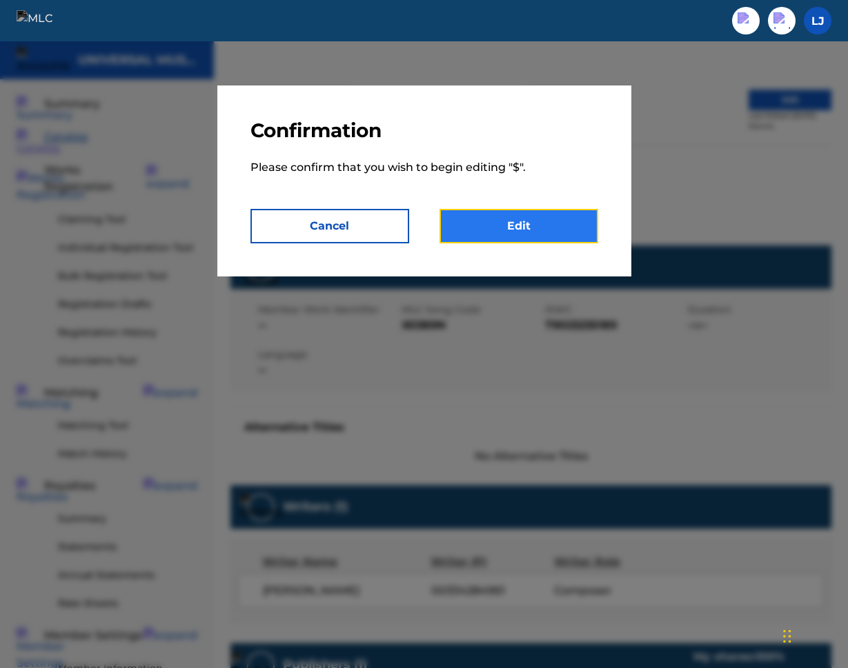
click at [546, 212] on link "Edit" at bounding box center [518, 226] width 159 height 34
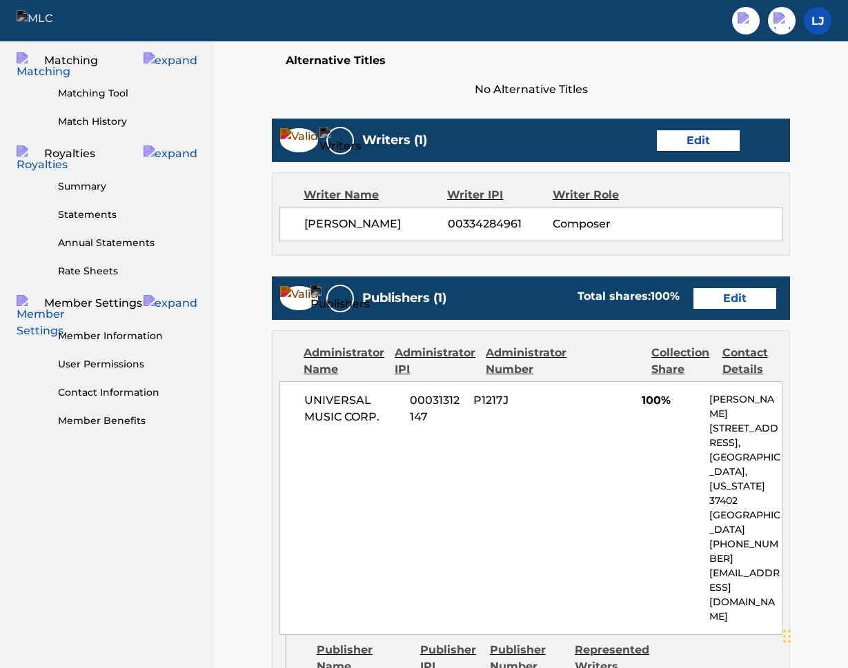
scroll to position [619, 0]
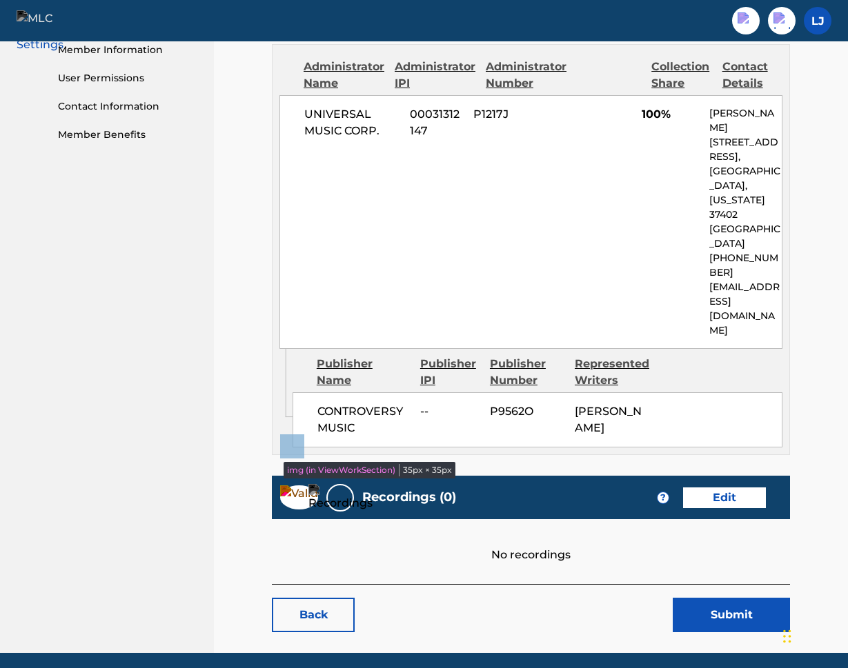
click at [293, 486] on img at bounding box center [299, 498] width 38 height 24
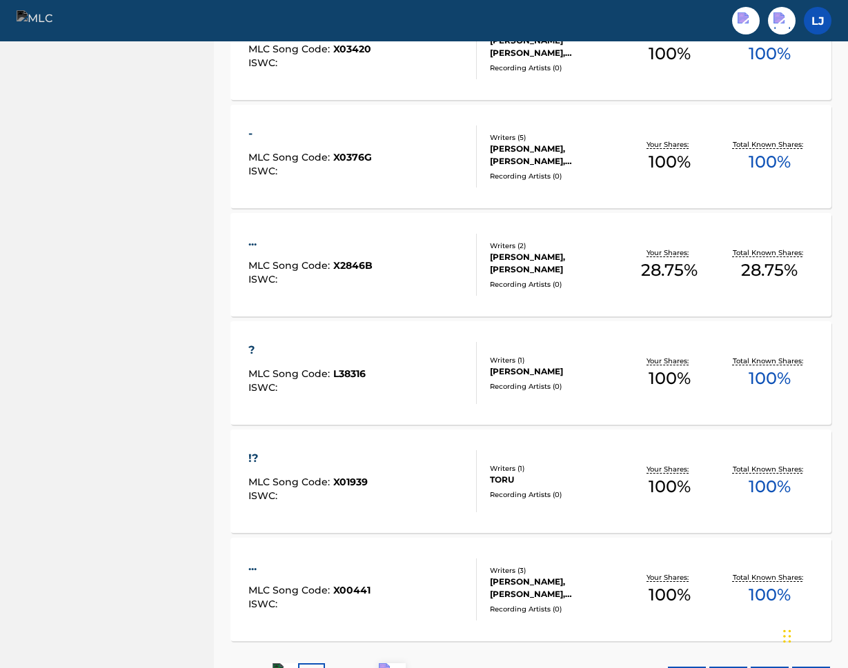
scroll to position [910, 0]
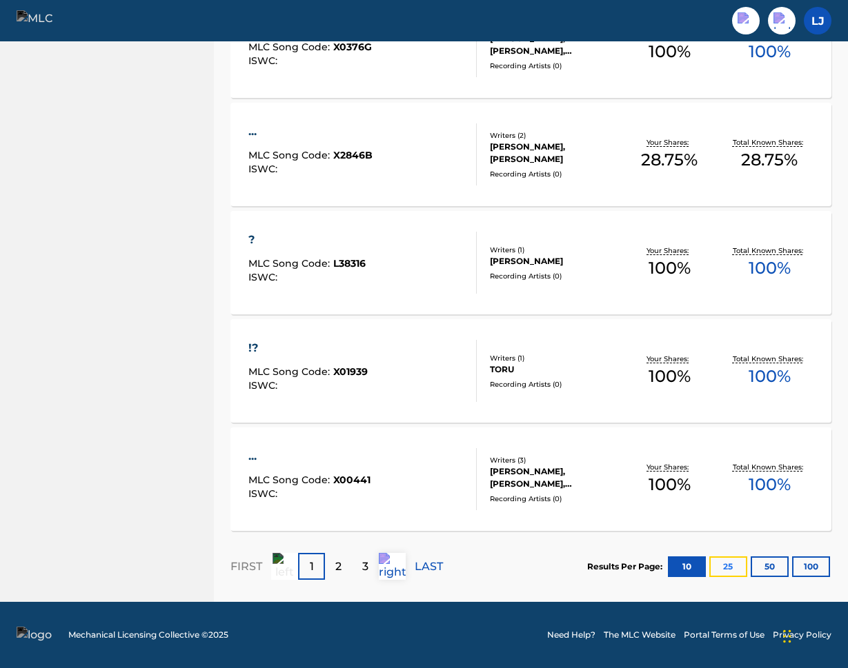
click at [724, 569] on button "25" at bounding box center [728, 567] width 38 height 21
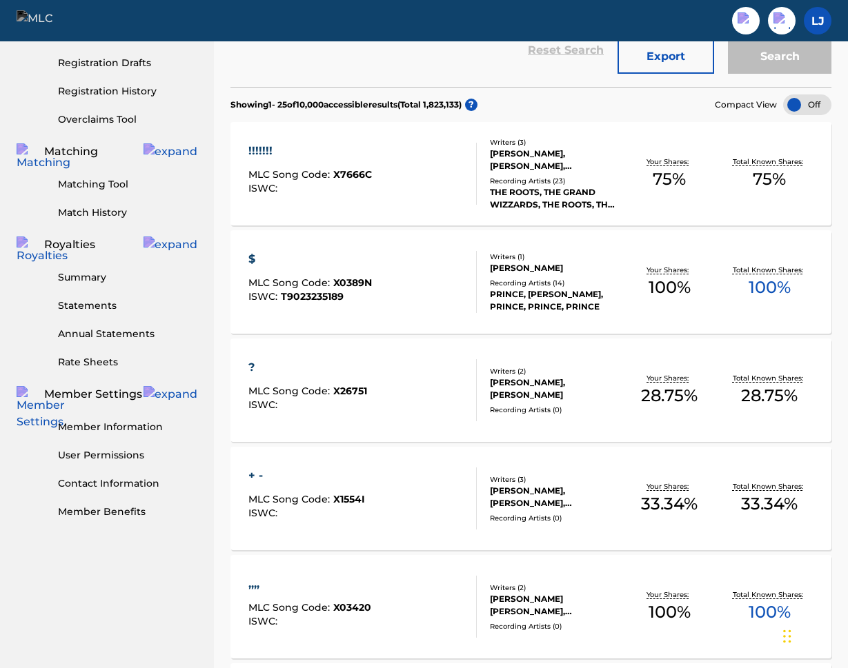
scroll to position [0, 0]
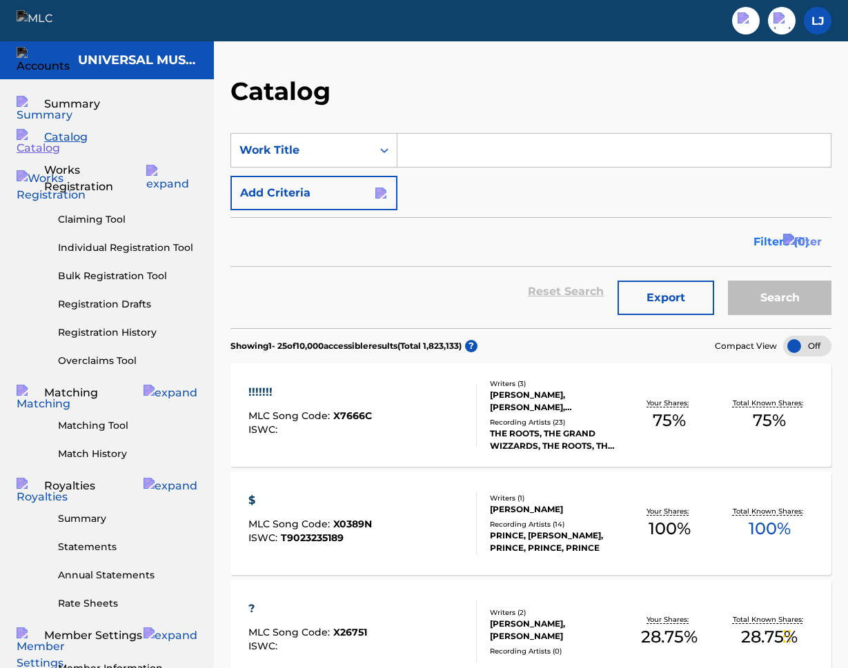
click at [778, 240] on span "Filters ( 0 )" at bounding box center [781, 242] width 56 height 17
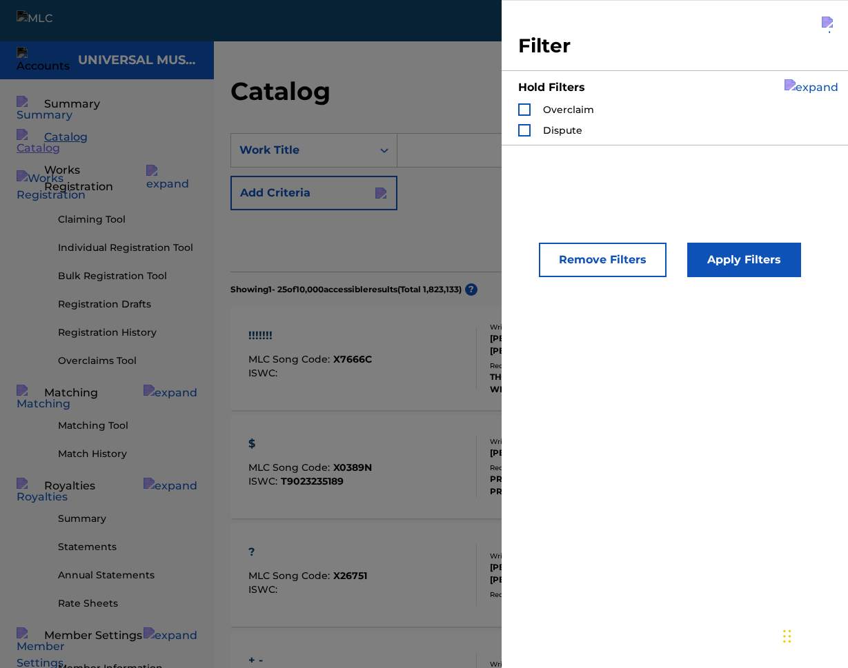
click at [823, 28] on img "Search Form" at bounding box center [829, 25] width 17 height 17
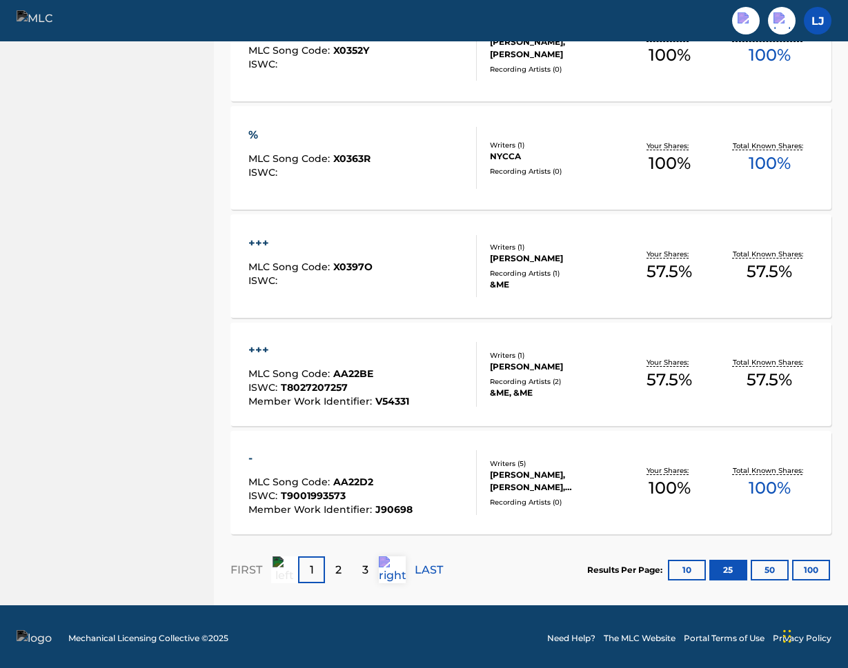
scroll to position [2535, 0]
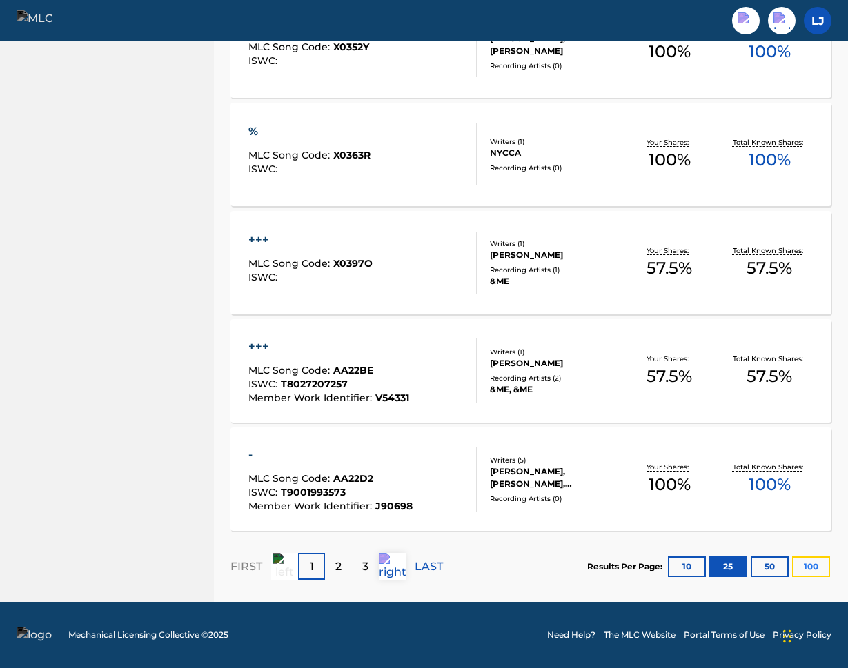
click at [819, 569] on button "100" at bounding box center [811, 567] width 38 height 21
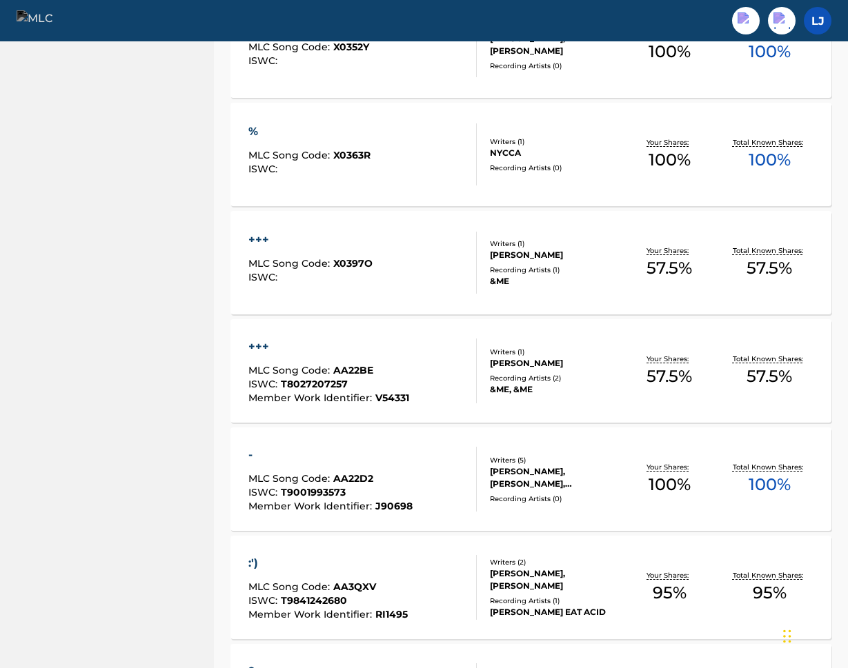
click at [251, 563] on div ":')" at bounding box center [327, 563] width 159 height 17
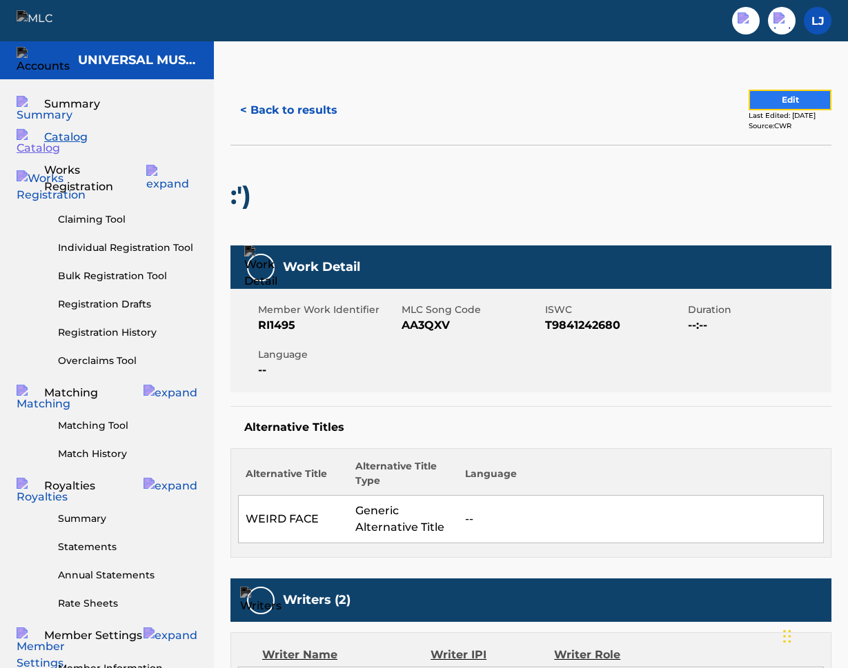
click at [807, 97] on button "Edit" at bounding box center [789, 100] width 83 height 21
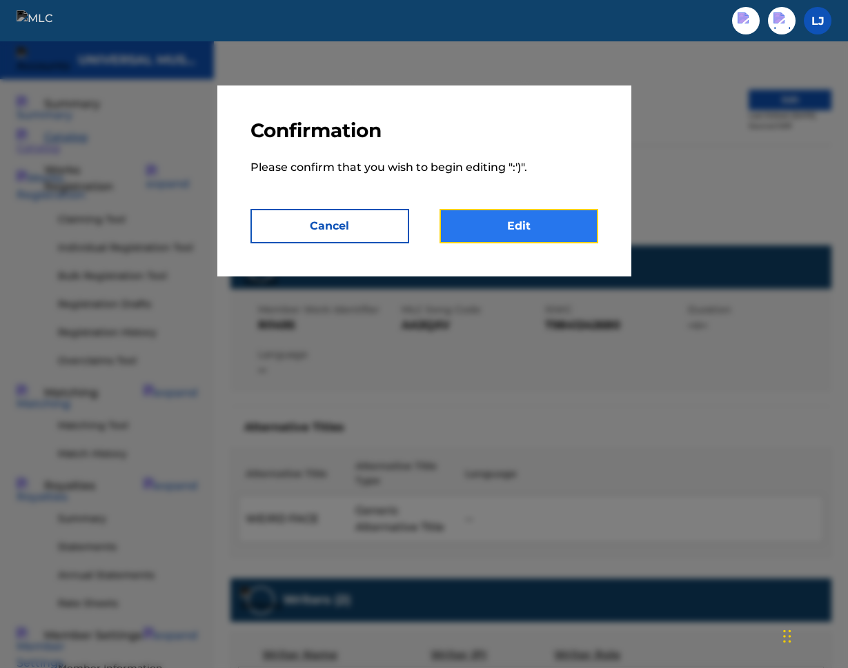
click at [542, 223] on link "Edit" at bounding box center [518, 226] width 159 height 34
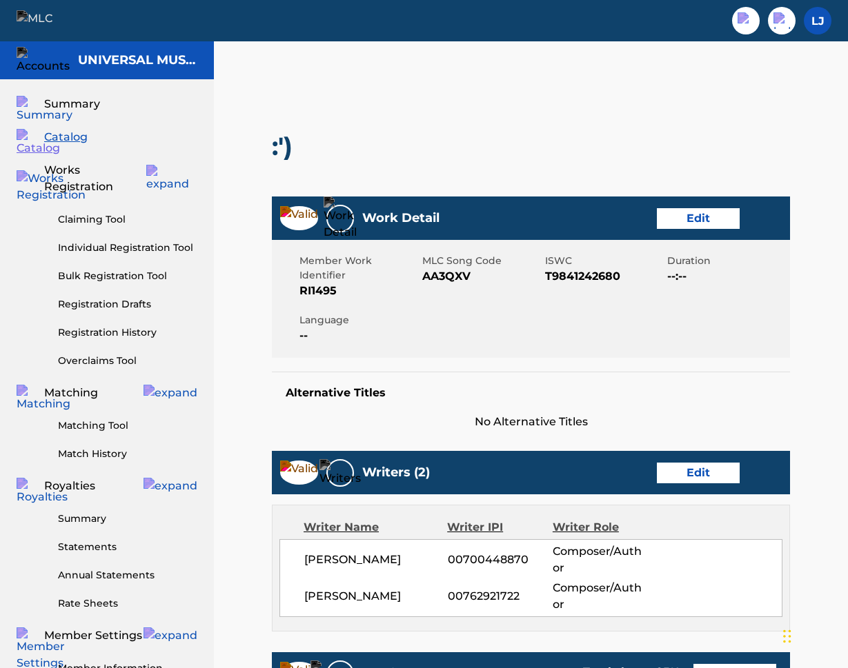
scroll to position [910, 0]
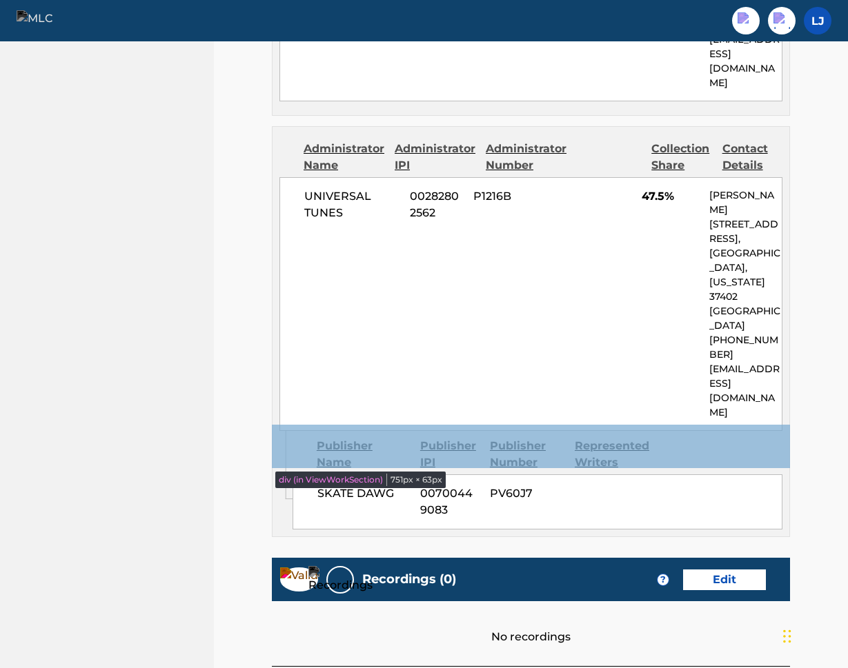
click at [503, 558] on div "Recordings (0) ? Edit" at bounding box center [531, 579] width 518 height 43
